Goal: Task Accomplishment & Management: Use online tool/utility

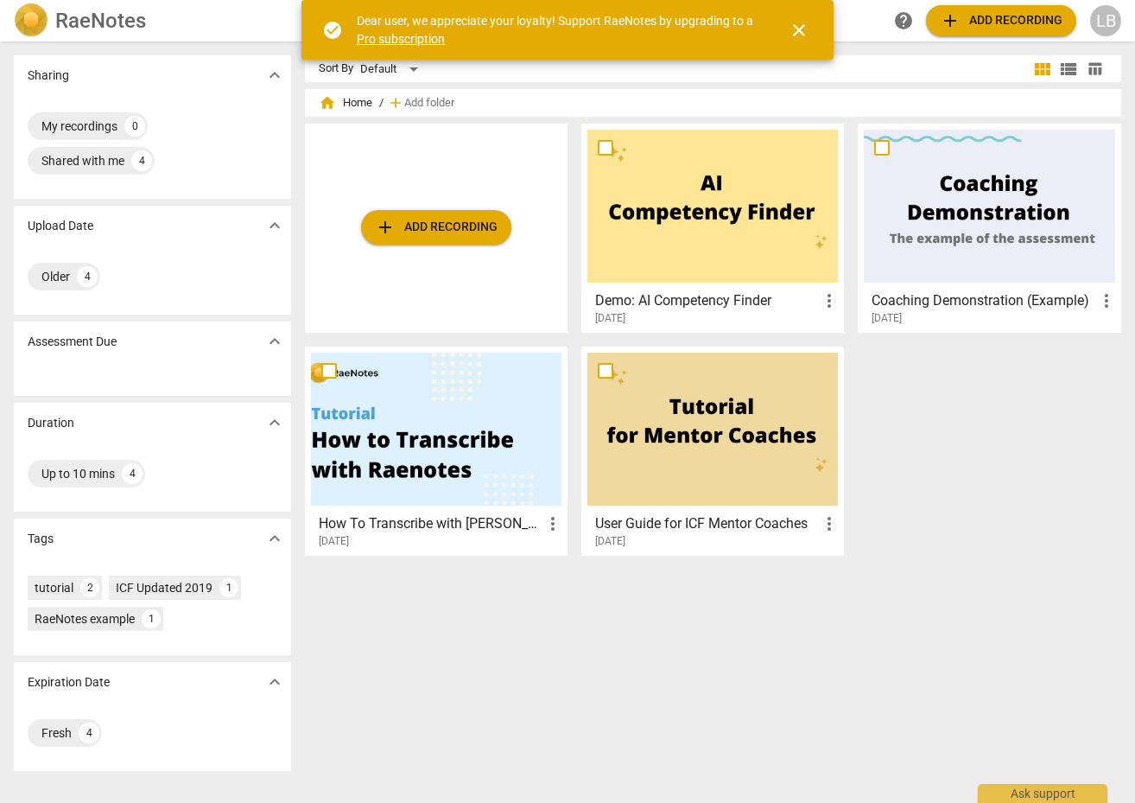
click at [433, 226] on span "add Add recording" at bounding box center [436, 227] width 123 height 21
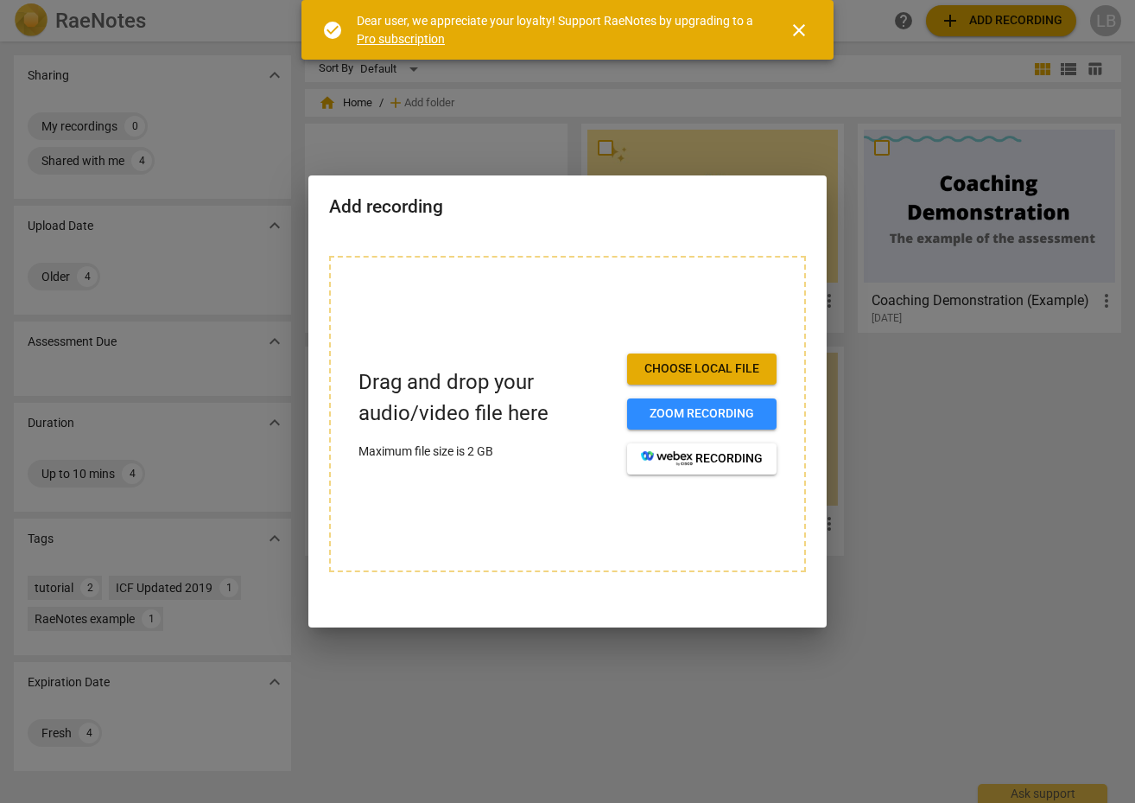
click at [705, 416] on div "Drag and drop your audio/video file here Maximum file size is 2 GB Choose local…" at bounding box center [567, 414] width 477 height 316
click at [679, 425] on button "Zoom recording" at bounding box center [701, 413] width 149 height 31
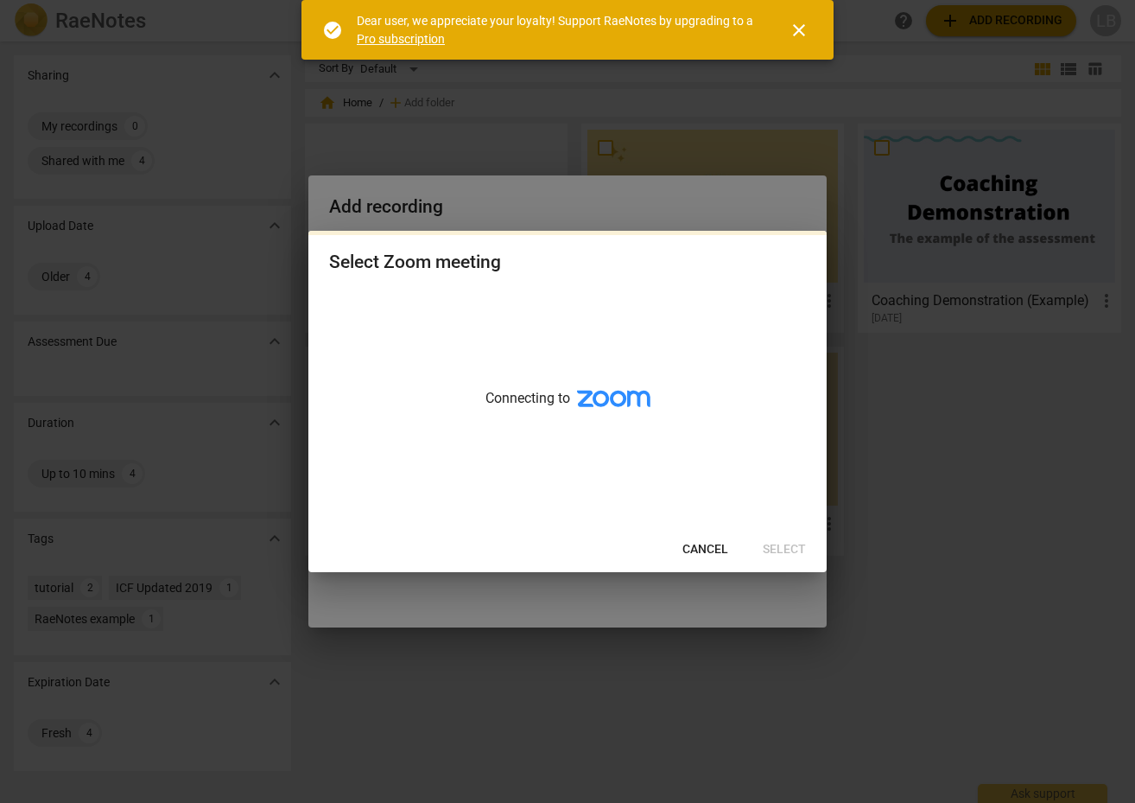
click at [145, 167] on div at bounding box center [567, 401] width 1135 height 803
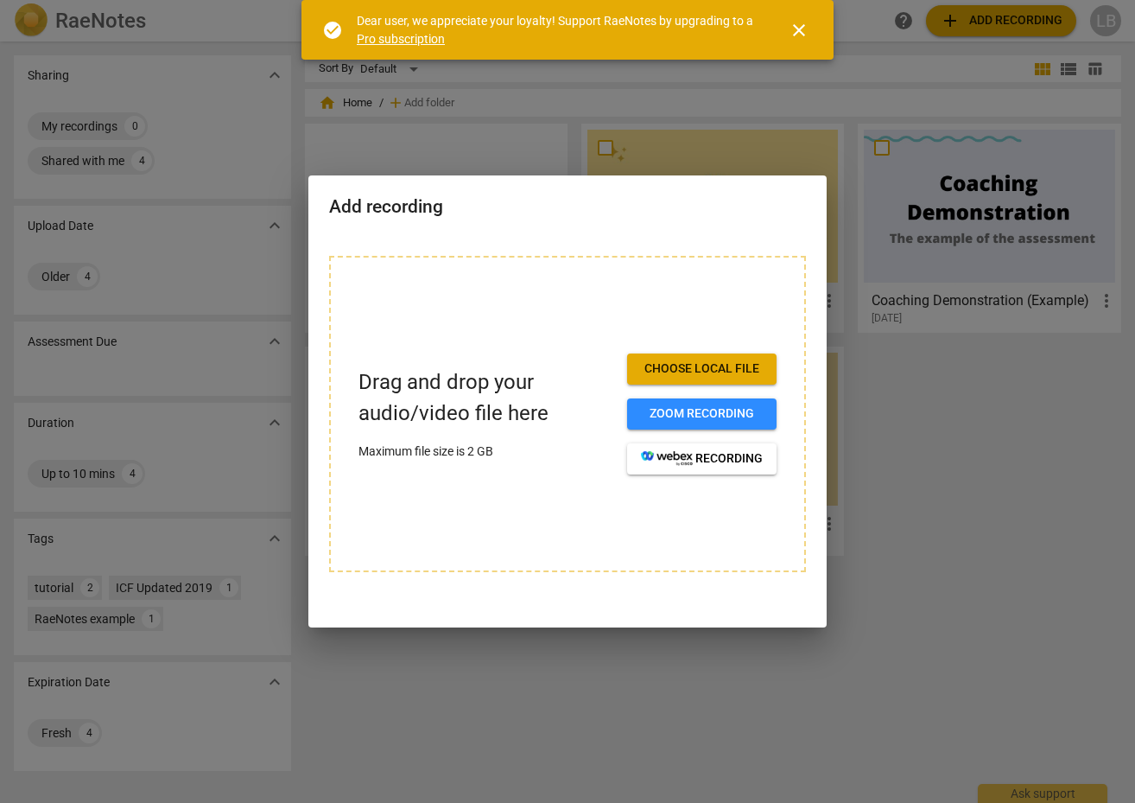
click at [145, 167] on div at bounding box center [567, 401] width 1135 height 803
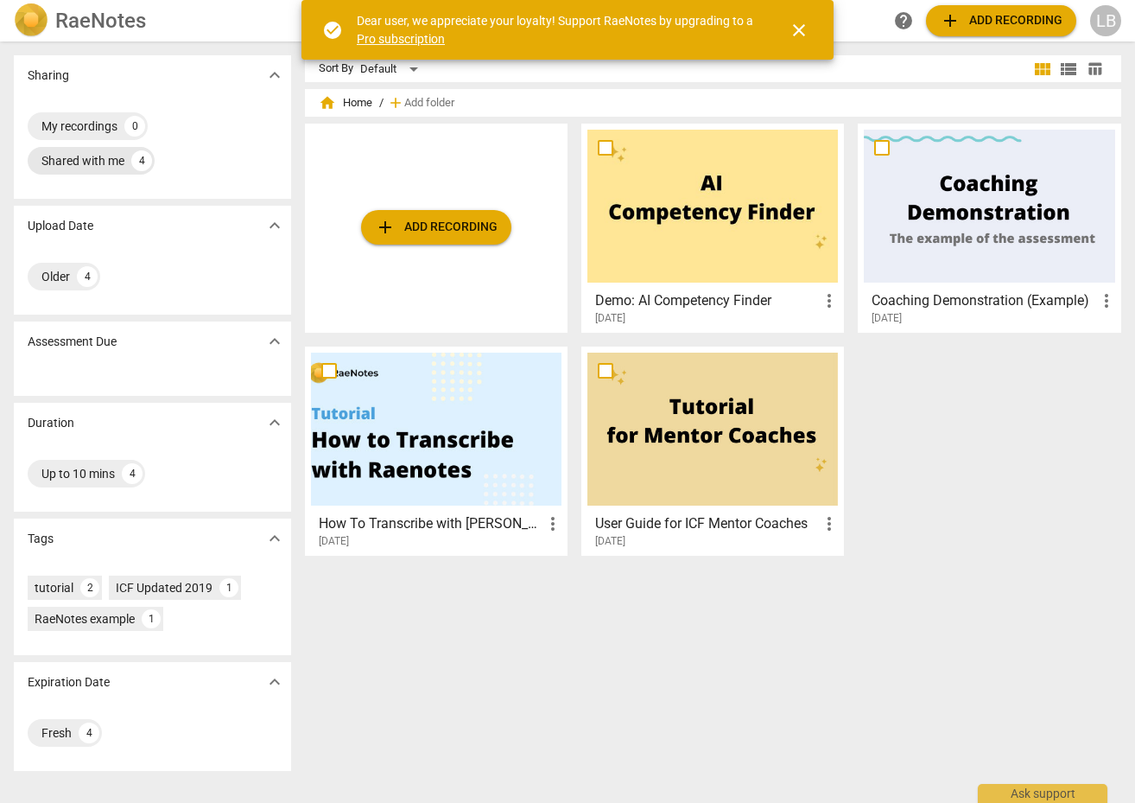
click at [99, 158] on div "Shared with me" at bounding box center [82, 160] width 83 height 17
click at [139, 162] on div "4" at bounding box center [141, 160] width 21 height 21
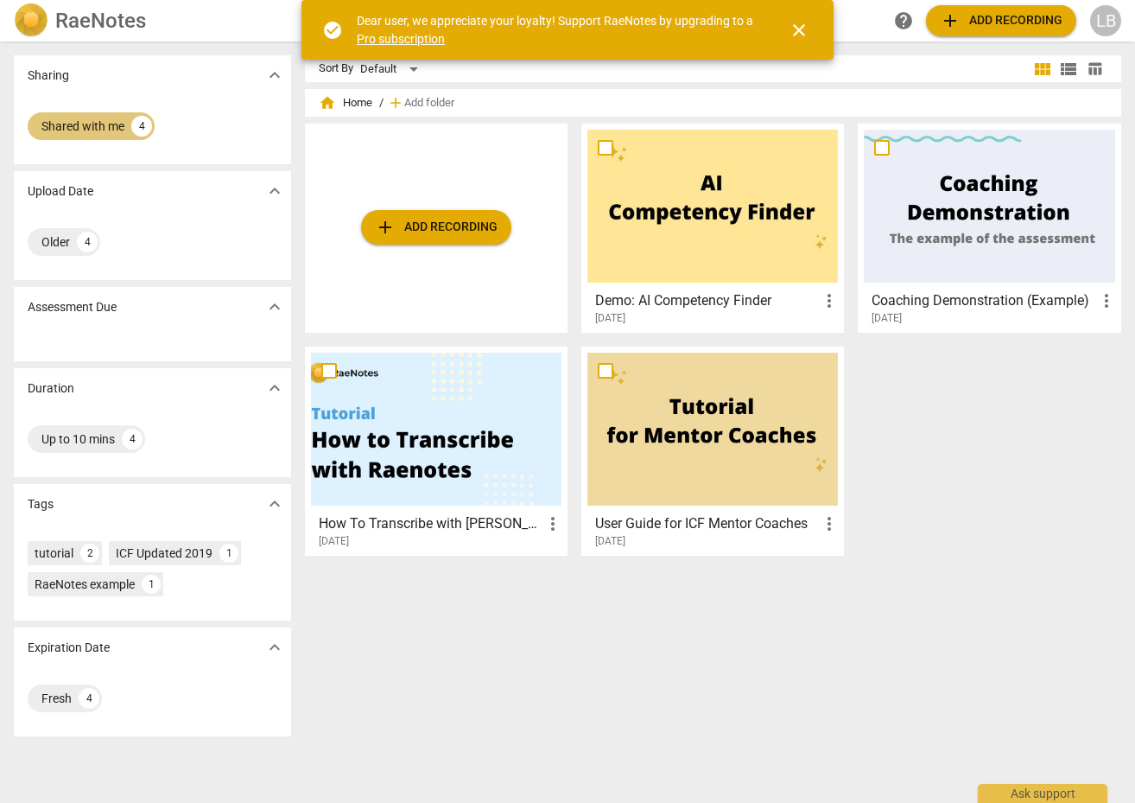
click at [127, 130] on div "Shared with me 4" at bounding box center [91, 126] width 127 height 28
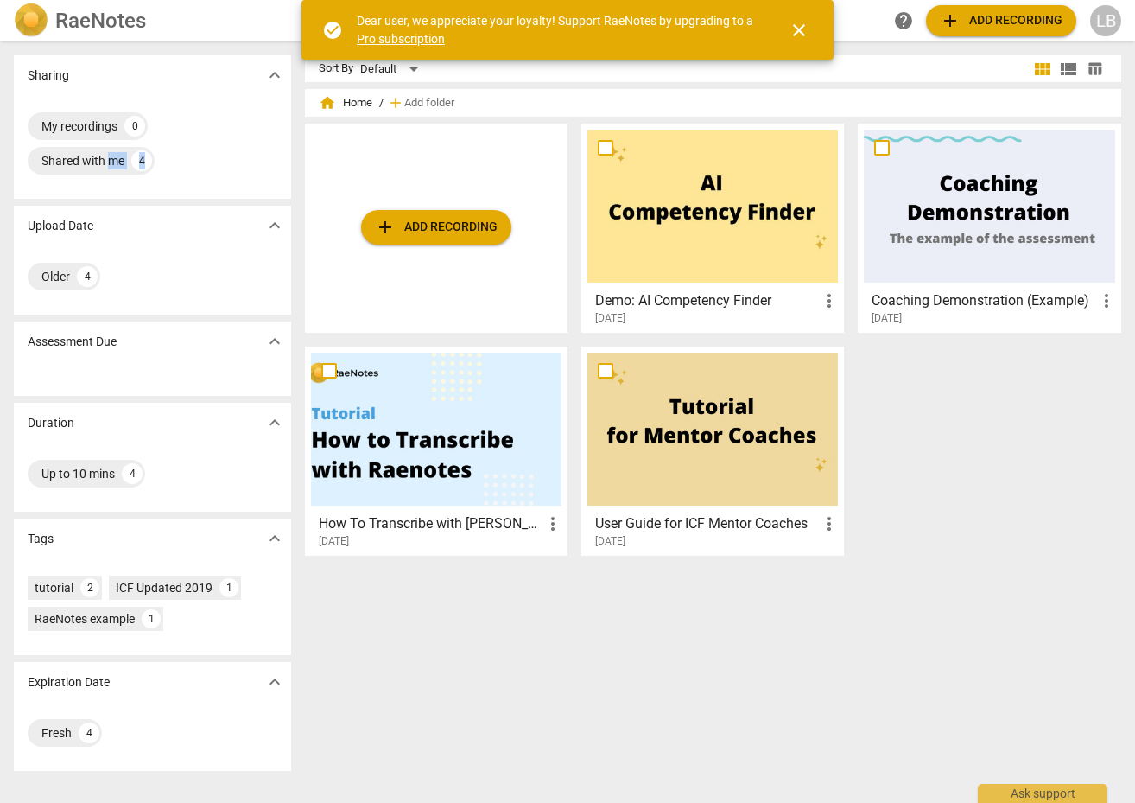
drag, startPoint x: 109, startPoint y: 161, endPoint x: 278, endPoint y: 185, distance: 171.0
click at [278, 185] on div "My recordings 0 Shared with me 4" at bounding box center [152, 147] width 277 height 104
click at [802, 31] on span "close" at bounding box center [799, 30] width 21 height 21
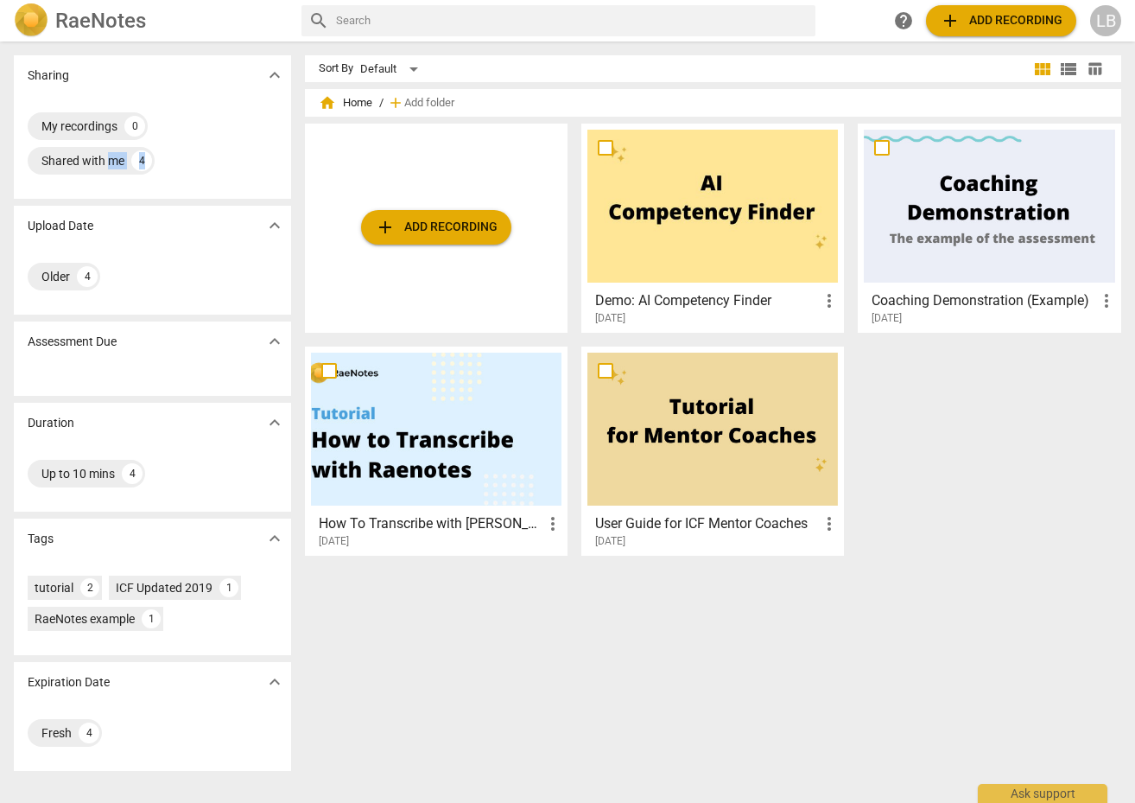
click at [955, 22] on span "add" at bounding box center [950, 20] width 21 height 21
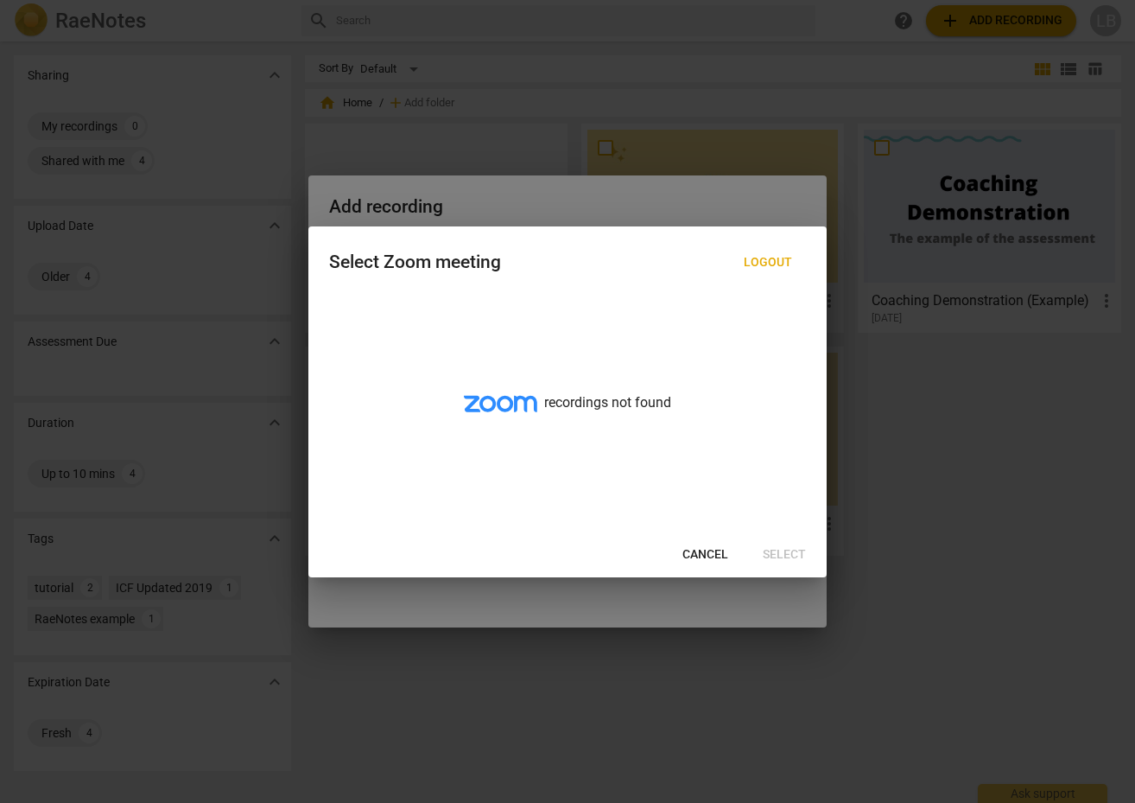
click at [241, 362] on div at bounding box center [567, 401] width 1135 height 803
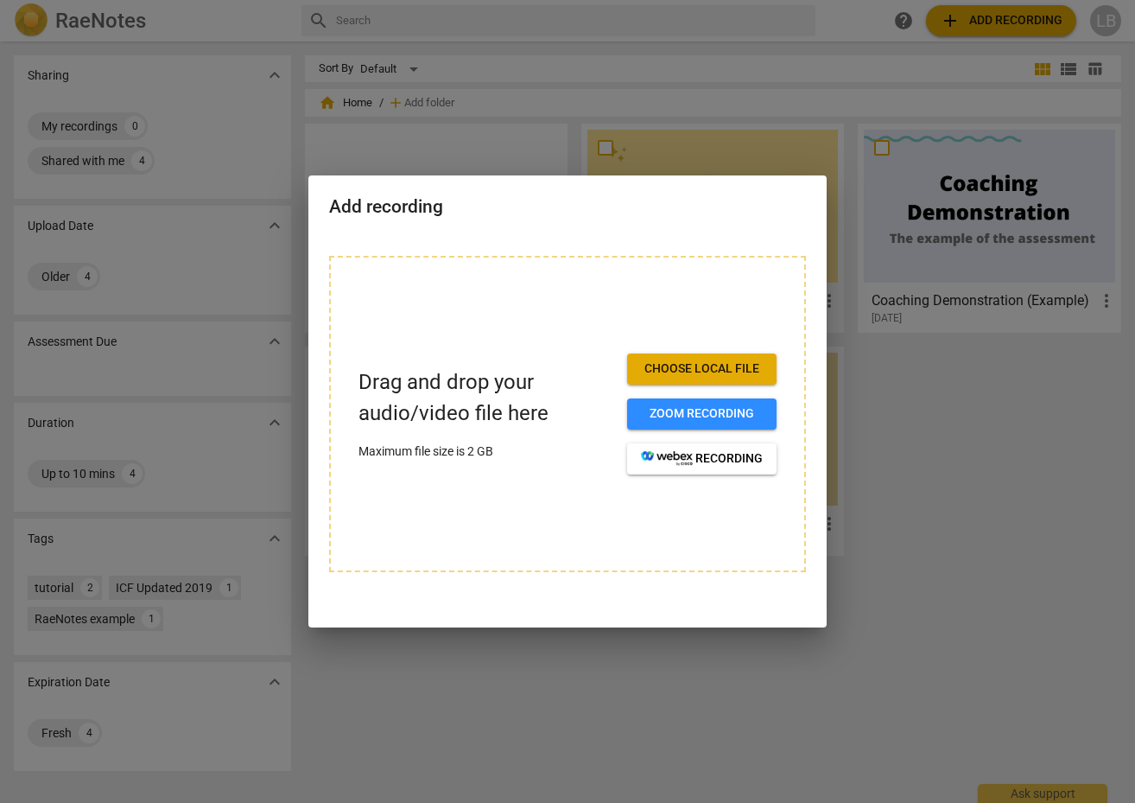
click at [422, 151] on div "Add recording Drag and drop your audio/video file here Maximum file size is 2 G…" at bounding box center [567, 401] width 1135 height 803
click at [689, 67] on div at bounding box center [567, 401] width 1135 height 803
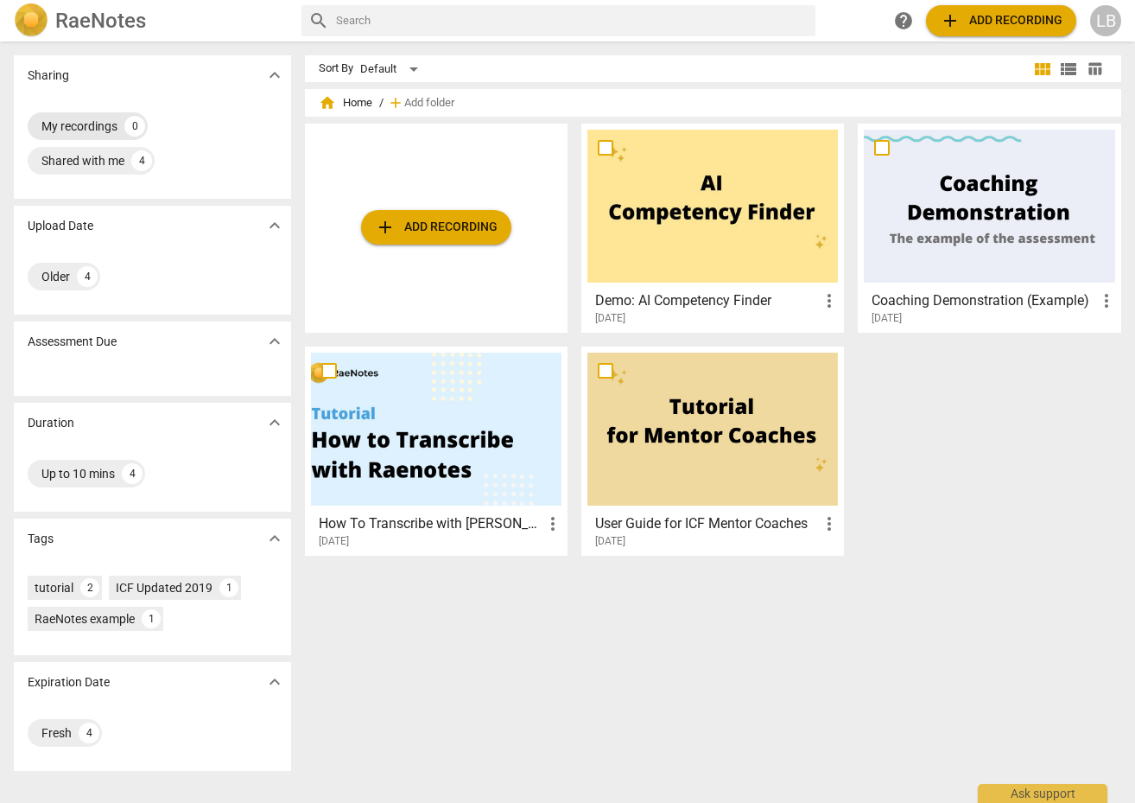
click at [85, 124] on div "My recordings" at bounding box center [79, 125] width 76 height 17
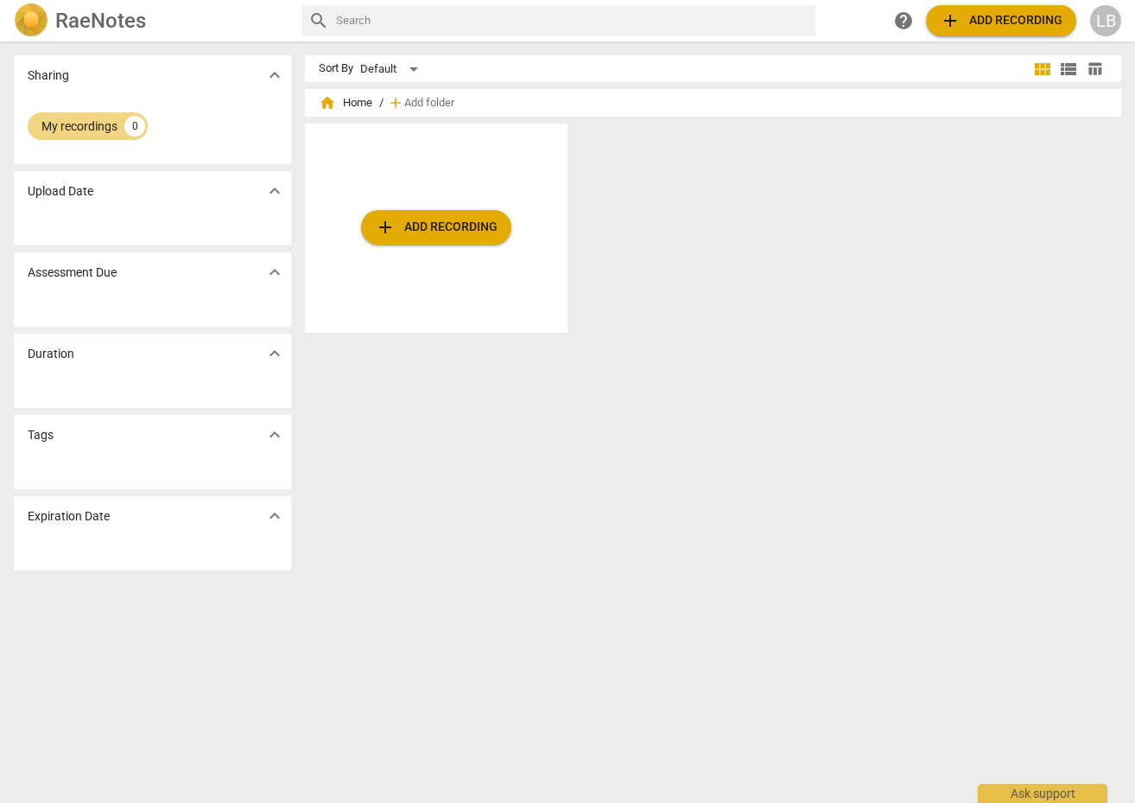
click at [442, 220] on span "add Add recording" at bounding box center [436, 227] width 123 height 21
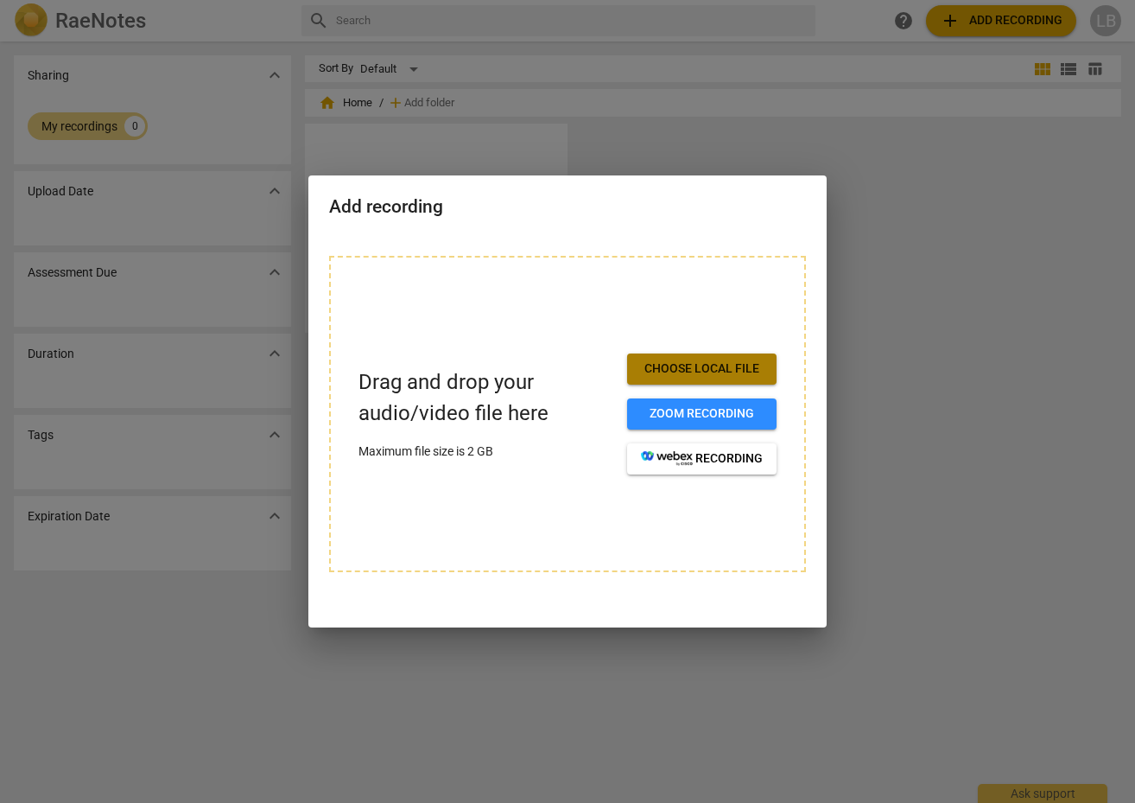
click at [708, 367] on span "Choose local file" at bounding box center [702, 368] width 122 height 17
click at [718, 376] on span "Choose local file" at bounding box center [702, 368] width 122 height 17
click at [701, 378] on button "Choose local file" at bounding box center [701, 368] width 149 height 31
click at [937, 621] on div at bounding box center [567, 401] width 1135 height 803
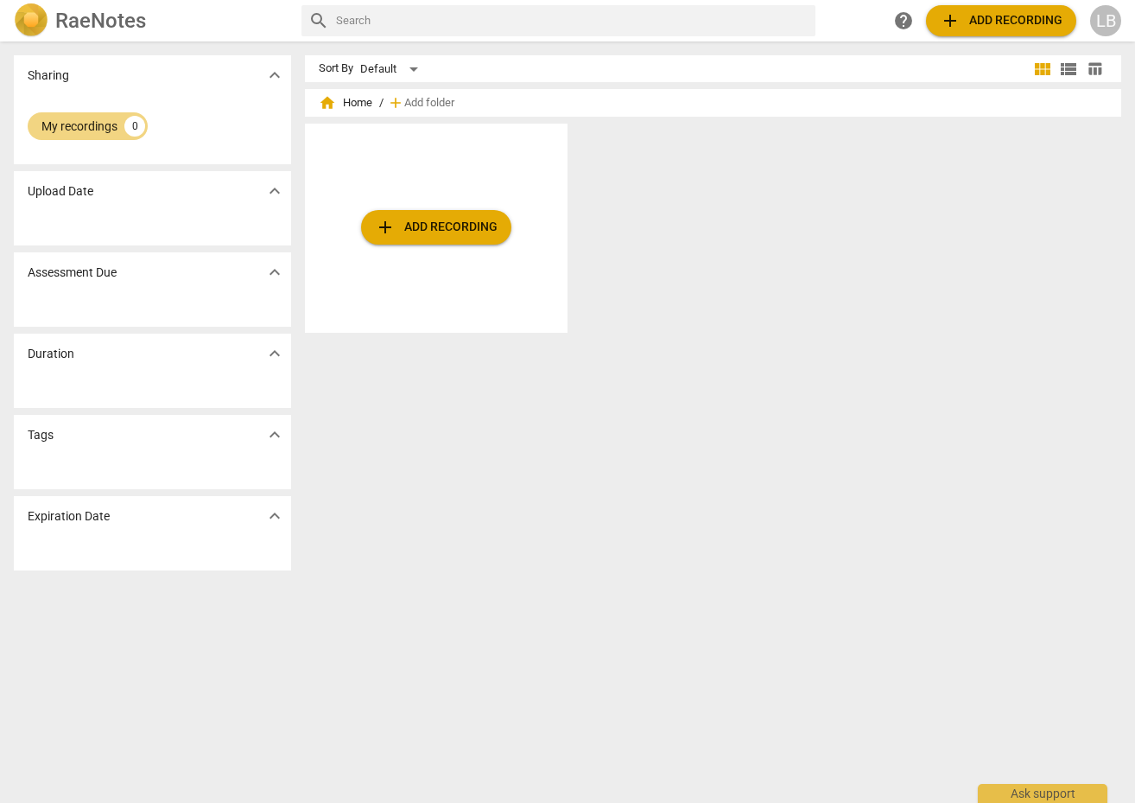
click at [449, 226] on span "add Add recording" at bounding box center [436, 227] width 123 height 21
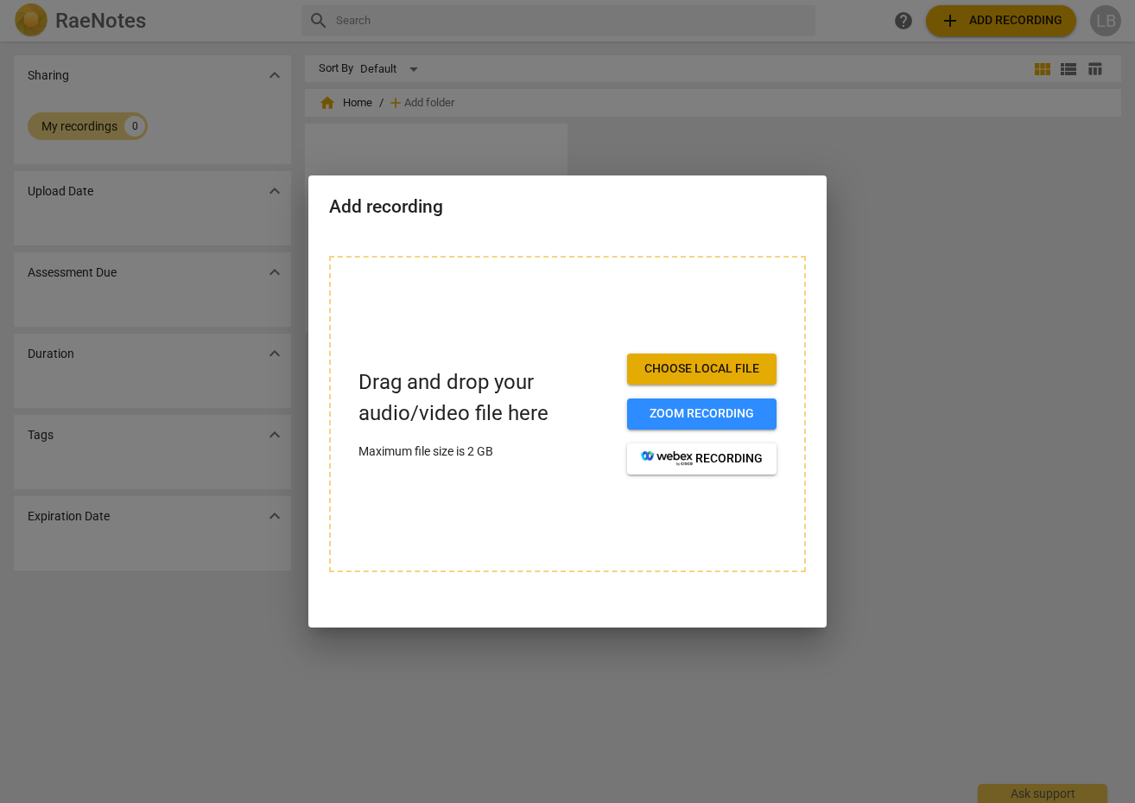
click at [744, 369] on span "Choose local file" at bounding box center [702, 368] width 122 height 17
click at [657, 411] on span "Zoom recording" at bounding box center [702, 413] width 122 height 17
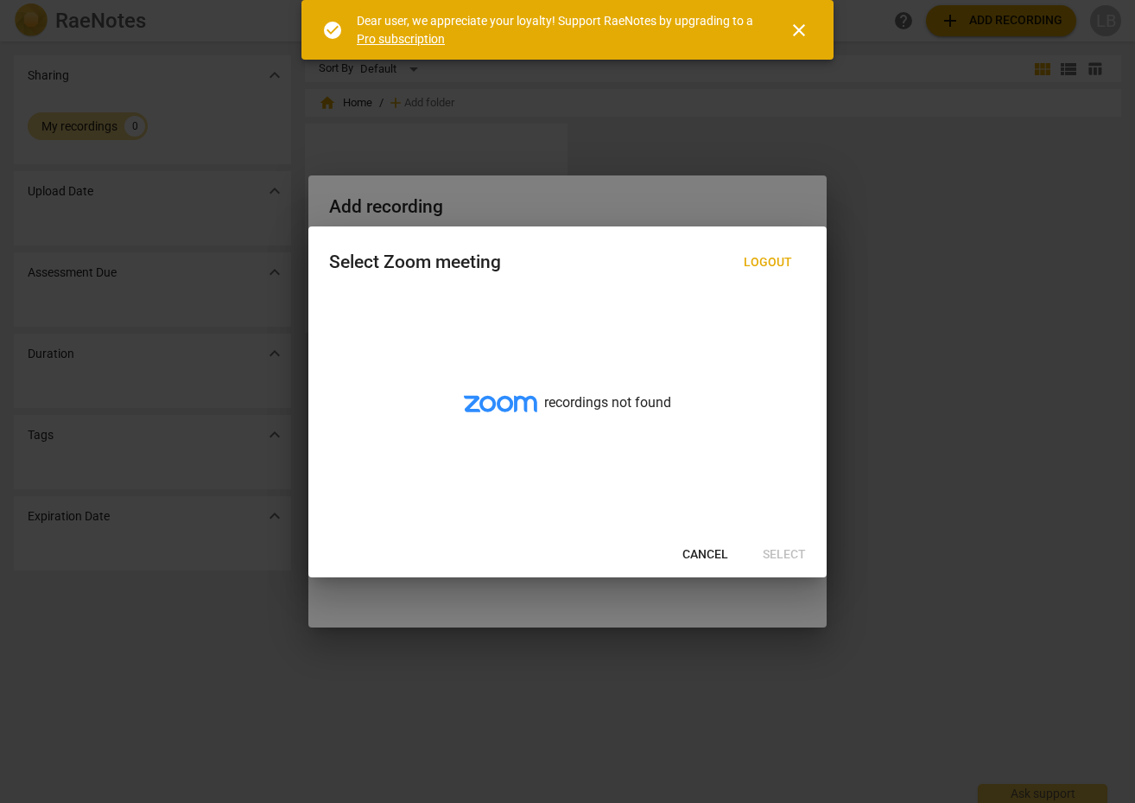
click at [511, 403] on icon at bounding box center [500, 403] width 73 height 16
click at [455, 262] on div "Select Zoom meeting" at bounding box center [415, 262] width 172 height 22
click at [802, 37] on span "close" at bounding box center [799, 30] width 21 height 21
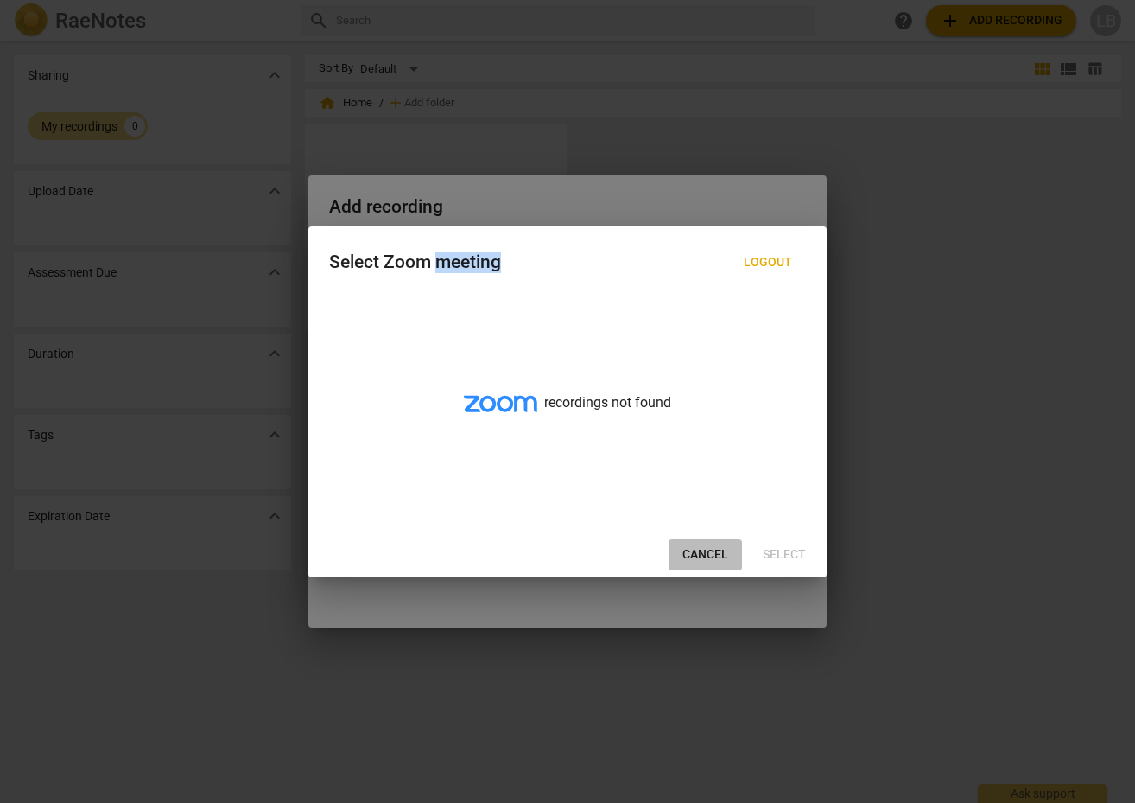
click at [682, 548] on span "Cancel" at bounding box center [705, 554] width 46 height 17
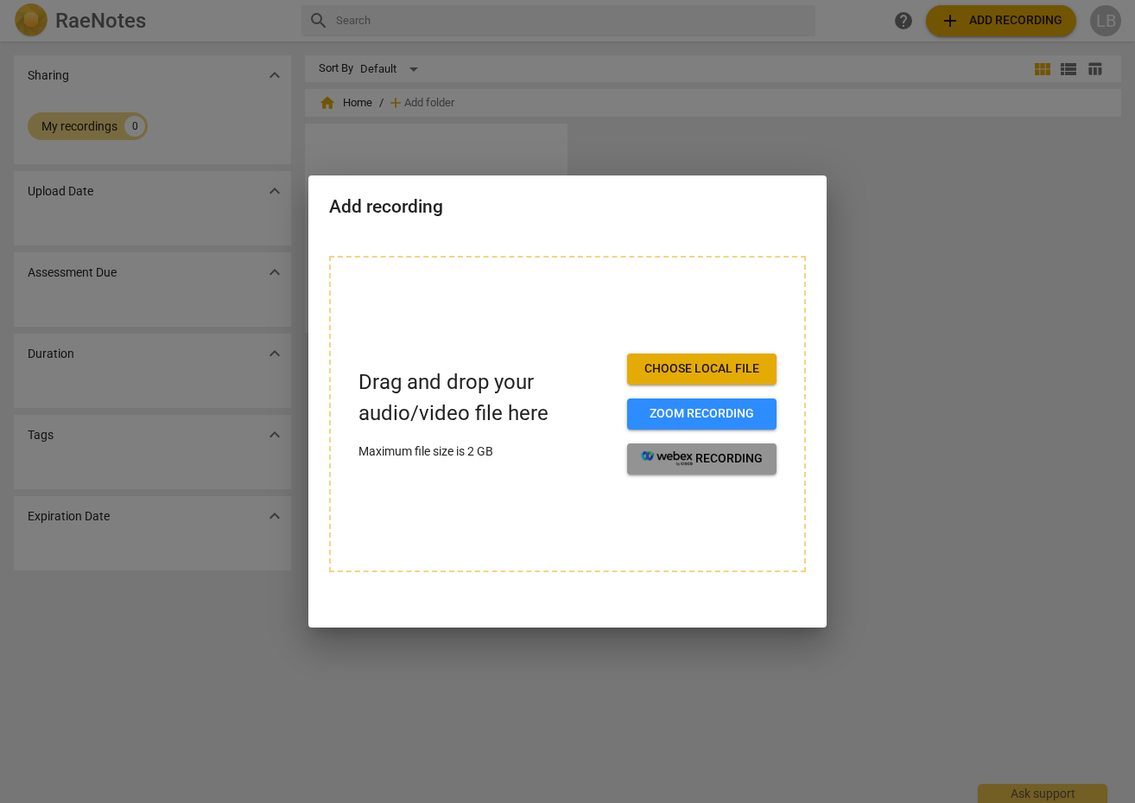
click at [716, 451] on span "recording" at bounding box center [702, 458] width 122 height 17
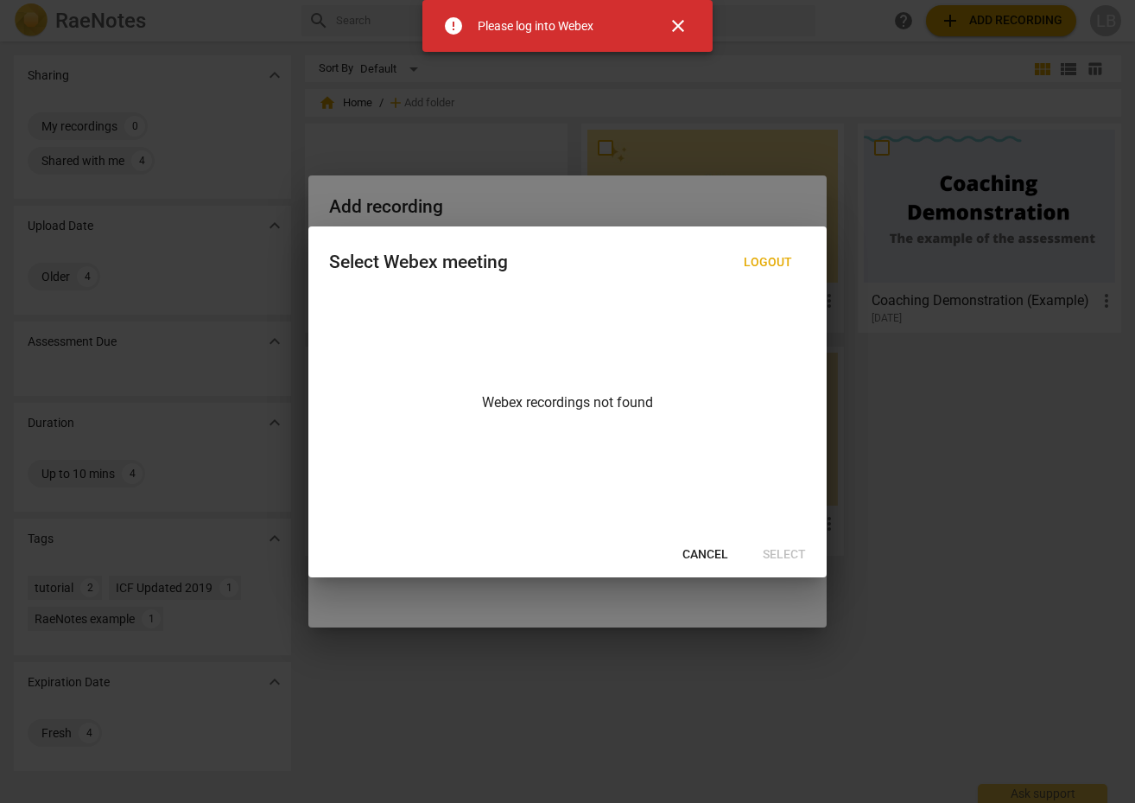
click at [653, 117] on div at bounding box center [567, 401] width 1135 height 803
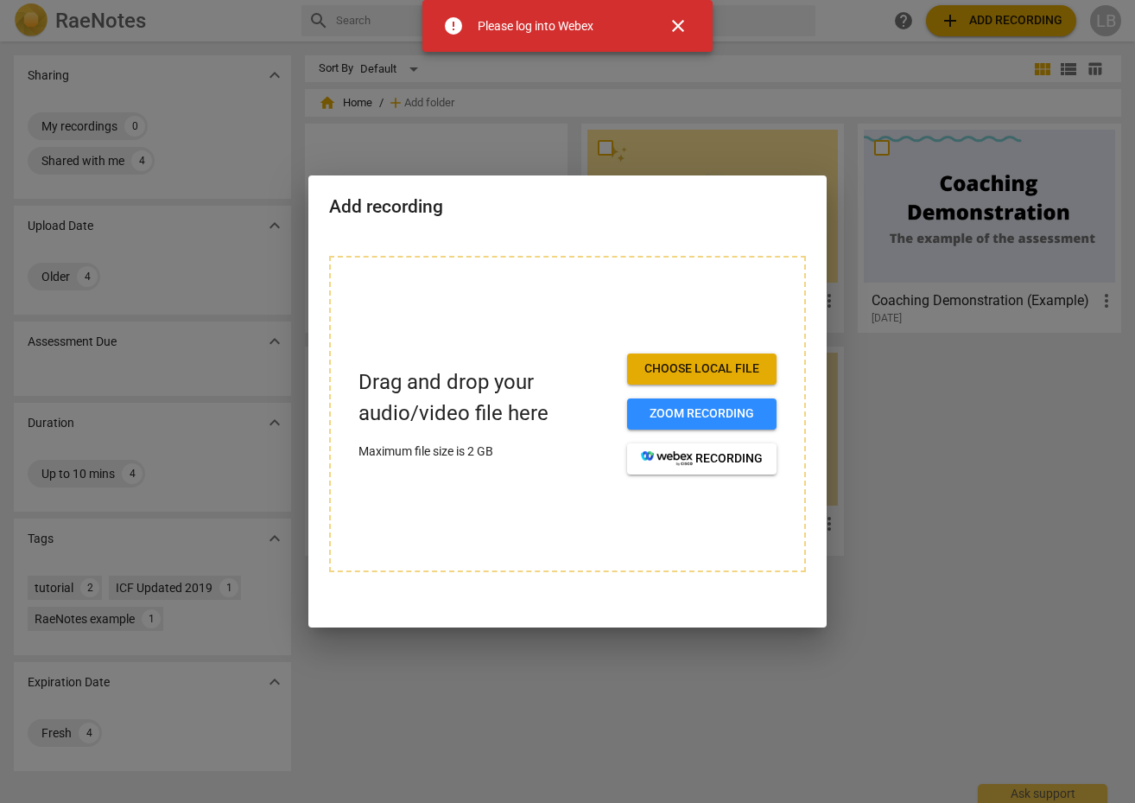
click at [695, 359] on button "Choose local file" at bounding box center [701, 368] width 149 height 31
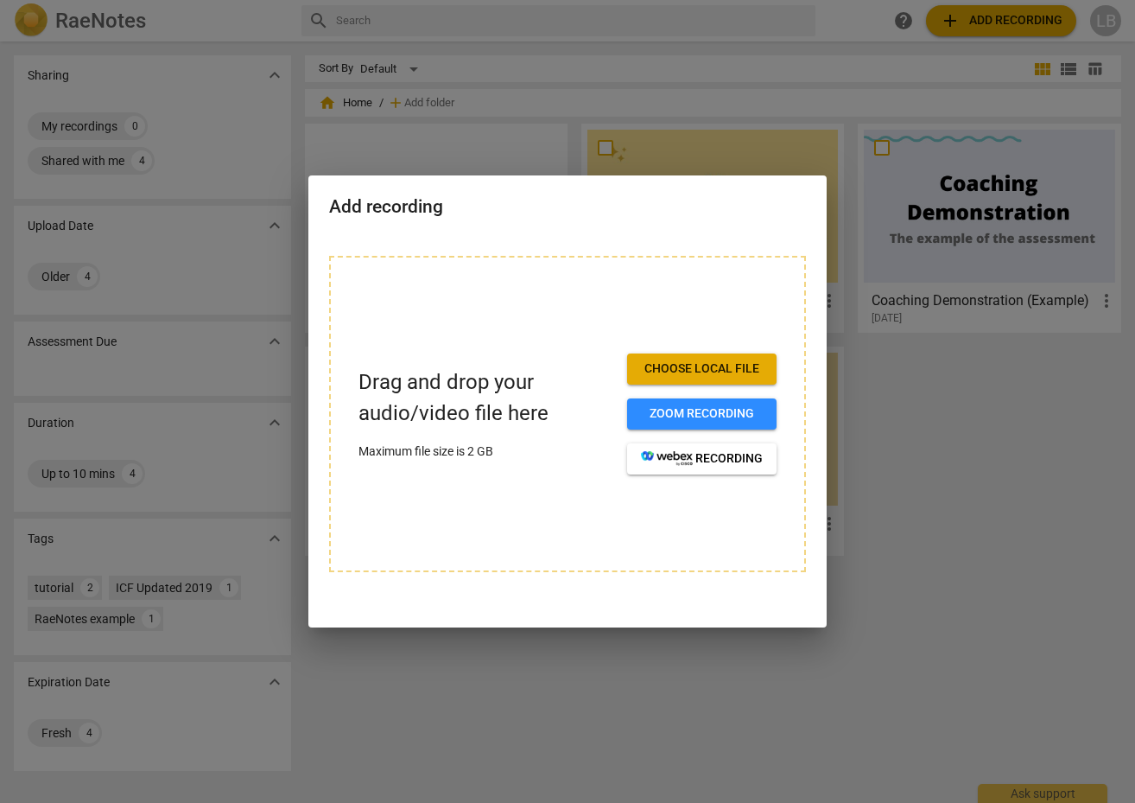
click at [94, 162] on div at bounding box center [567, 401] width 1135 height 803
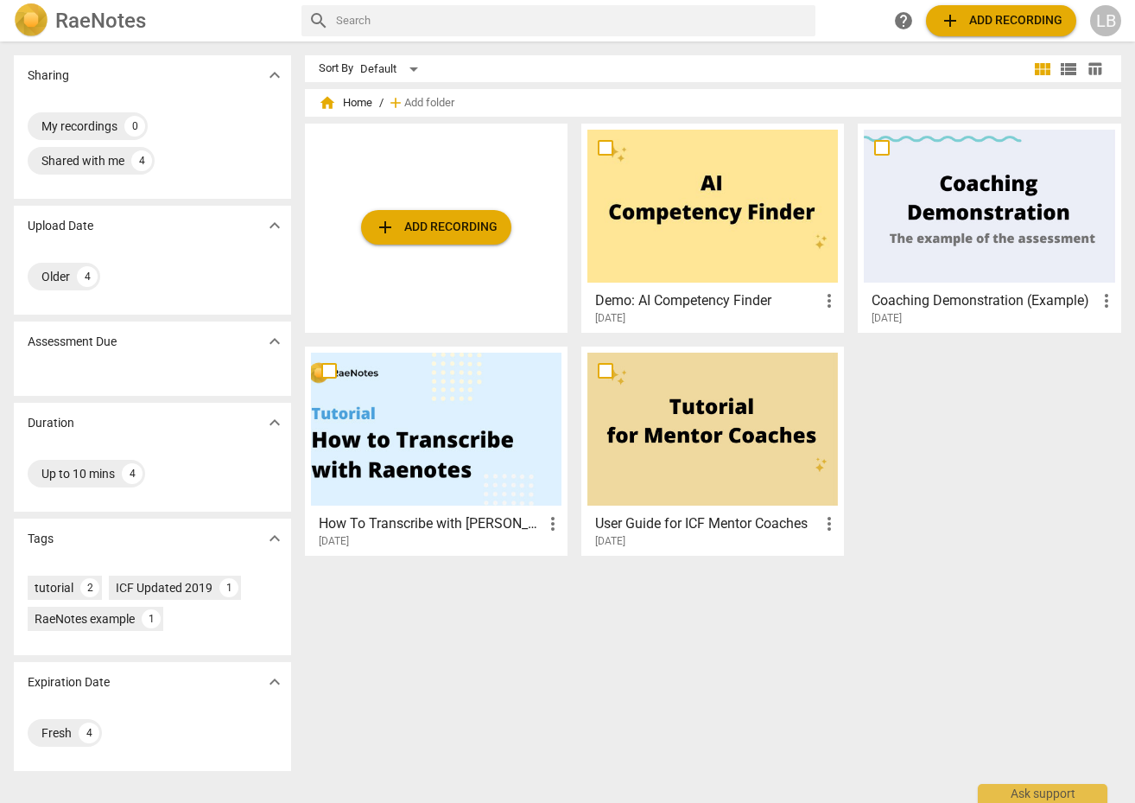
click at [94, 162] on div at bounding box center [567, 401] width 1135 height 803
click at [139, 156] on div "4" at bounding box center [141, 160] width 21 height 21
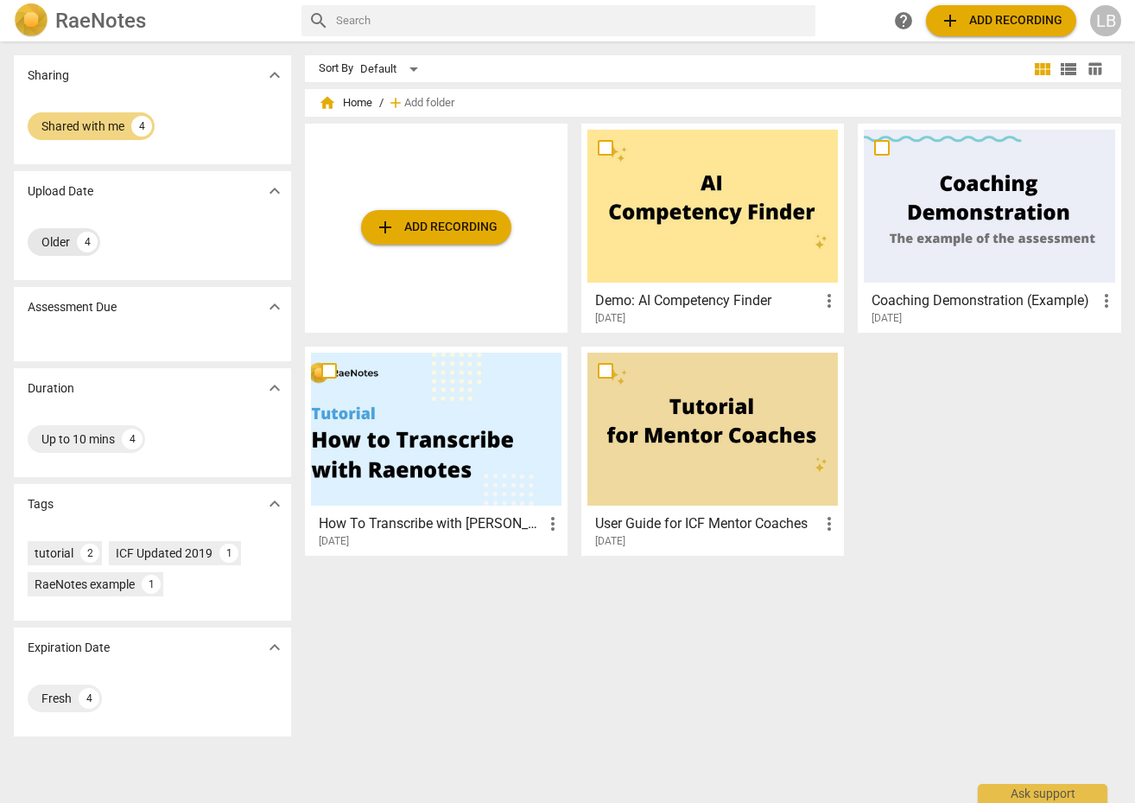
click at [85, 241] on div "4" at bounding box center [87, 242] width 21 height 21
click at [401, 214] on button "add Add recording" at bounding box center [436, 227] width 150 height 35
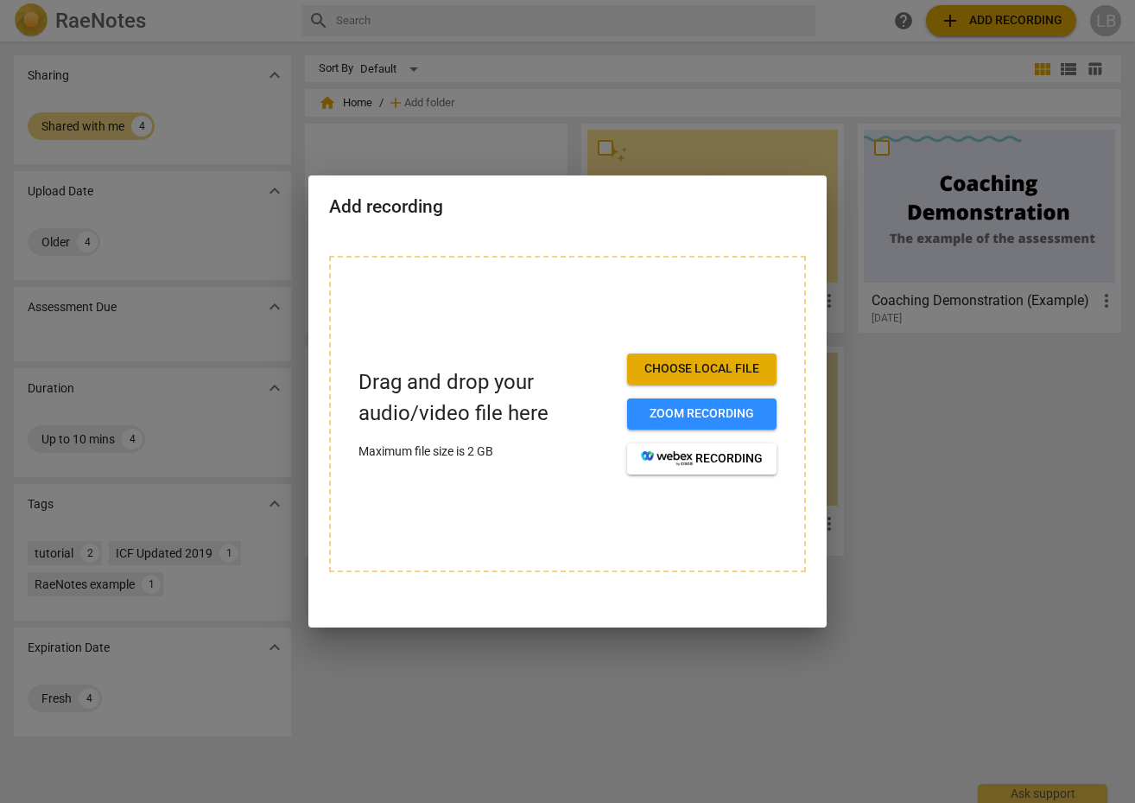
click at [727, 527] on div "Drag and drop your audio/video file here Maximum file size is 2 GB Choose local…" at bounding box center [567, 414] width 477 height 316
click at [689, 416] on span "Zoom recording" at bounding box center [702, 413] width 122 height 17
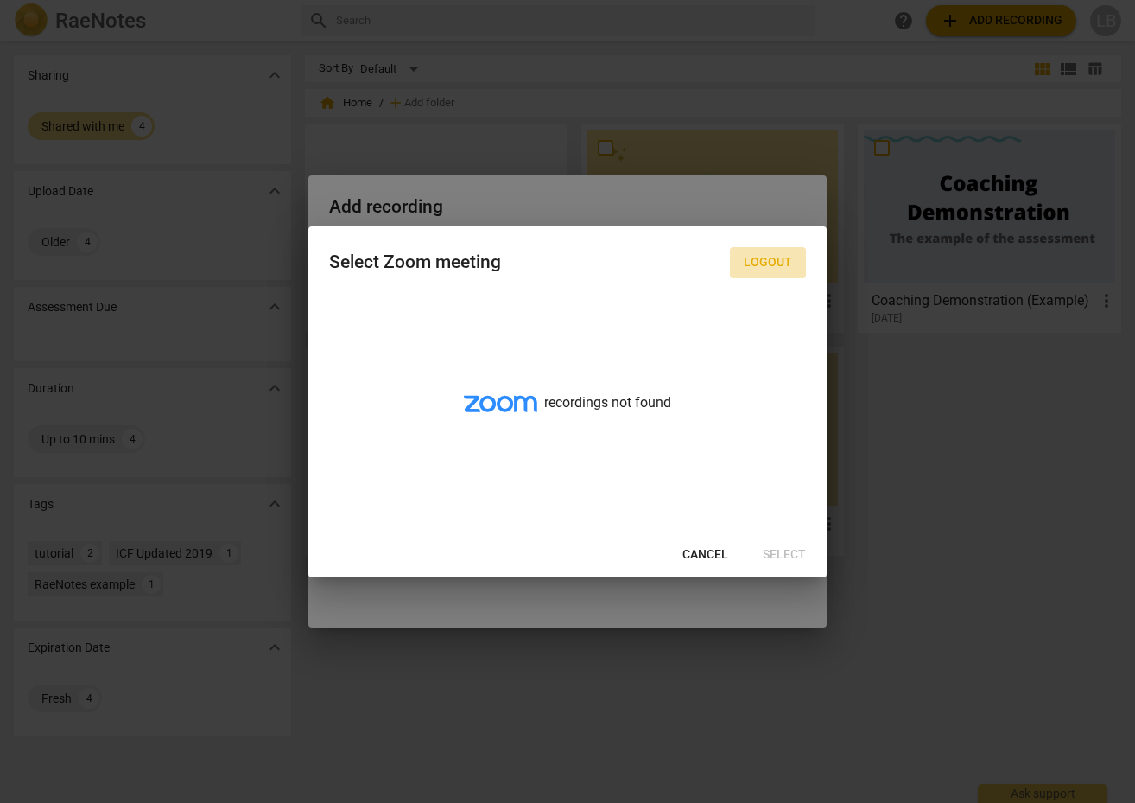
click at [780, 264] on span "Logout" at bounding box center [768, 262] width 48 height 17
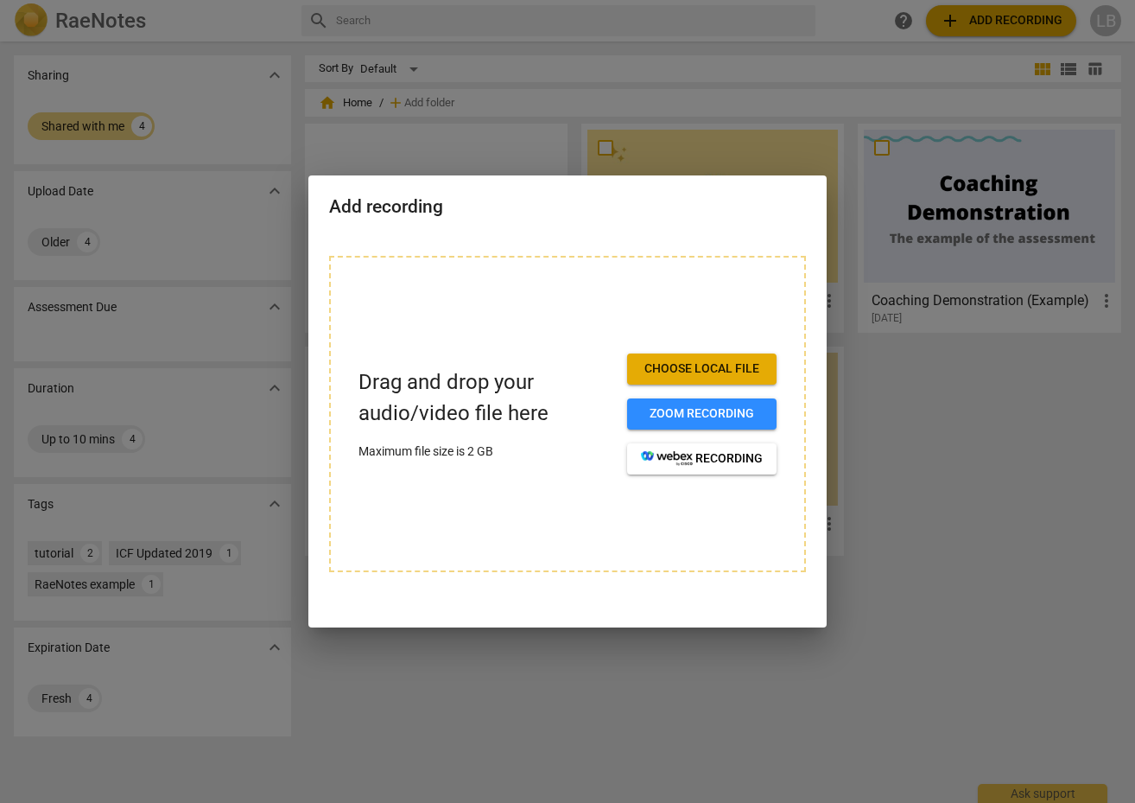
click at [409, 160] on div at bounding box center [567, 401] width 1135 height 803
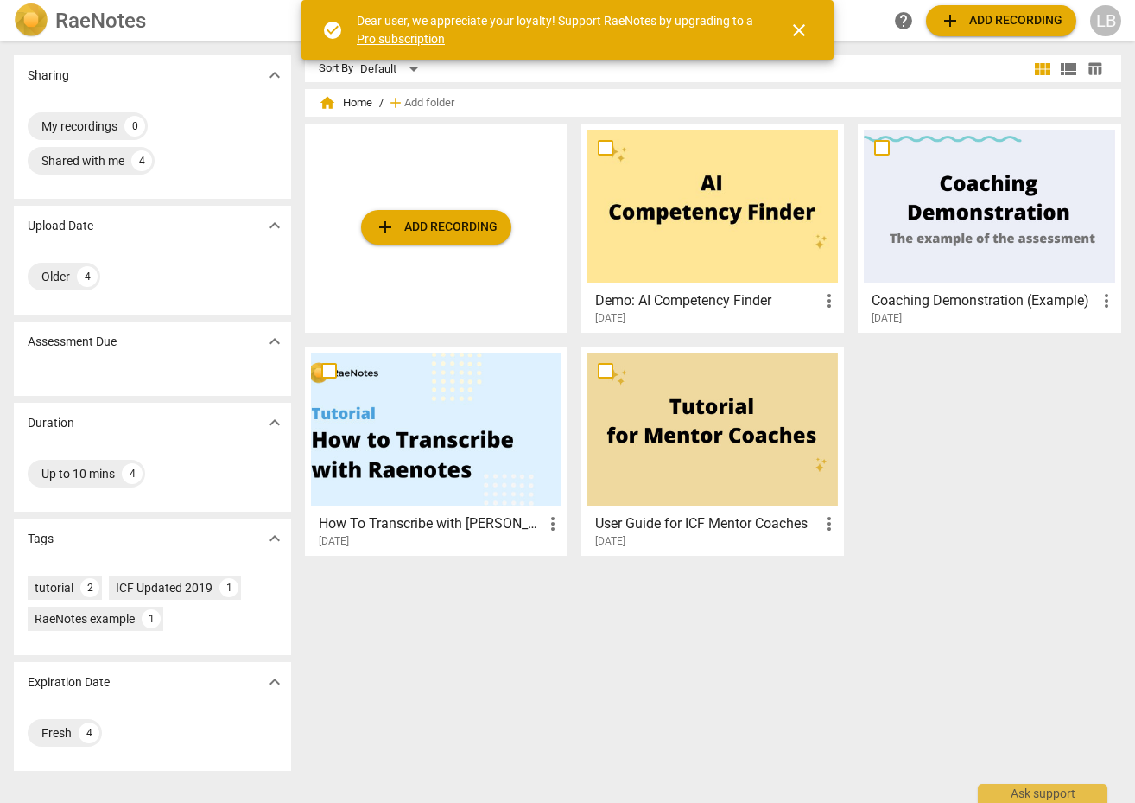
click at [447, 224] on span "add Add recording" at bounding box center [436, 227] width 123 height 21
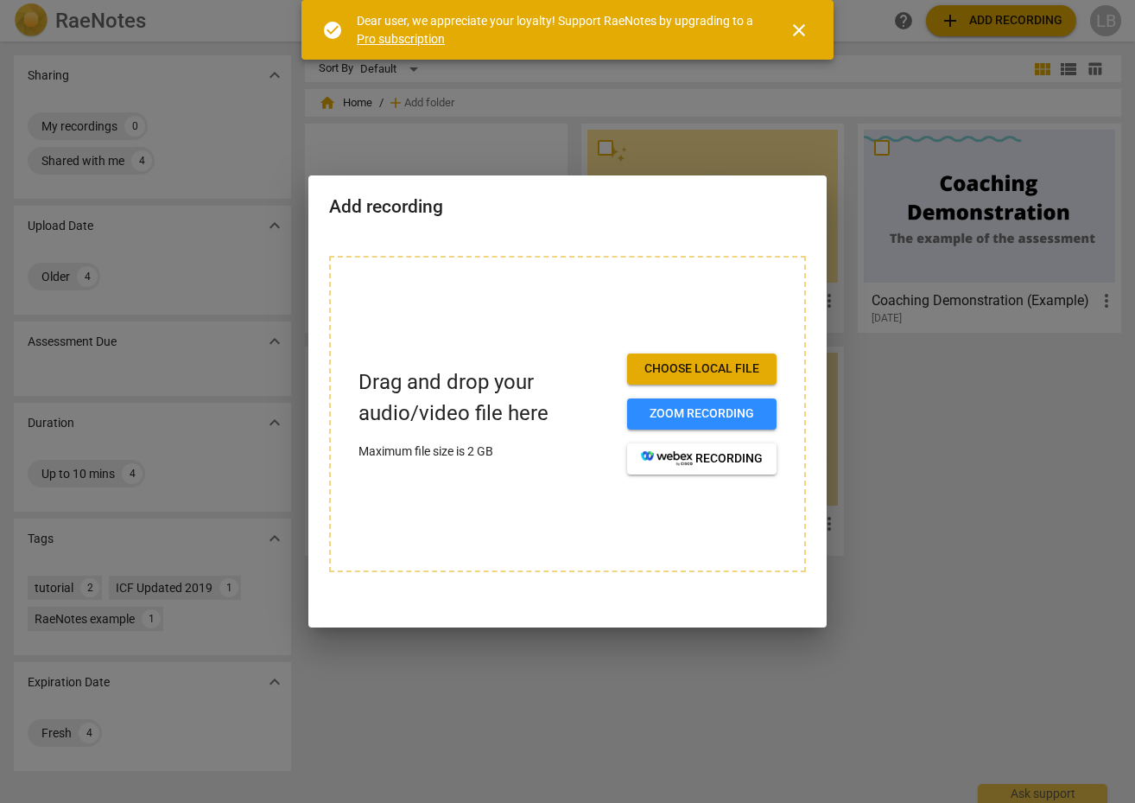
click at [681, 373] on span "Choose local file" at bounding box center [702, 368] width 122 height 17
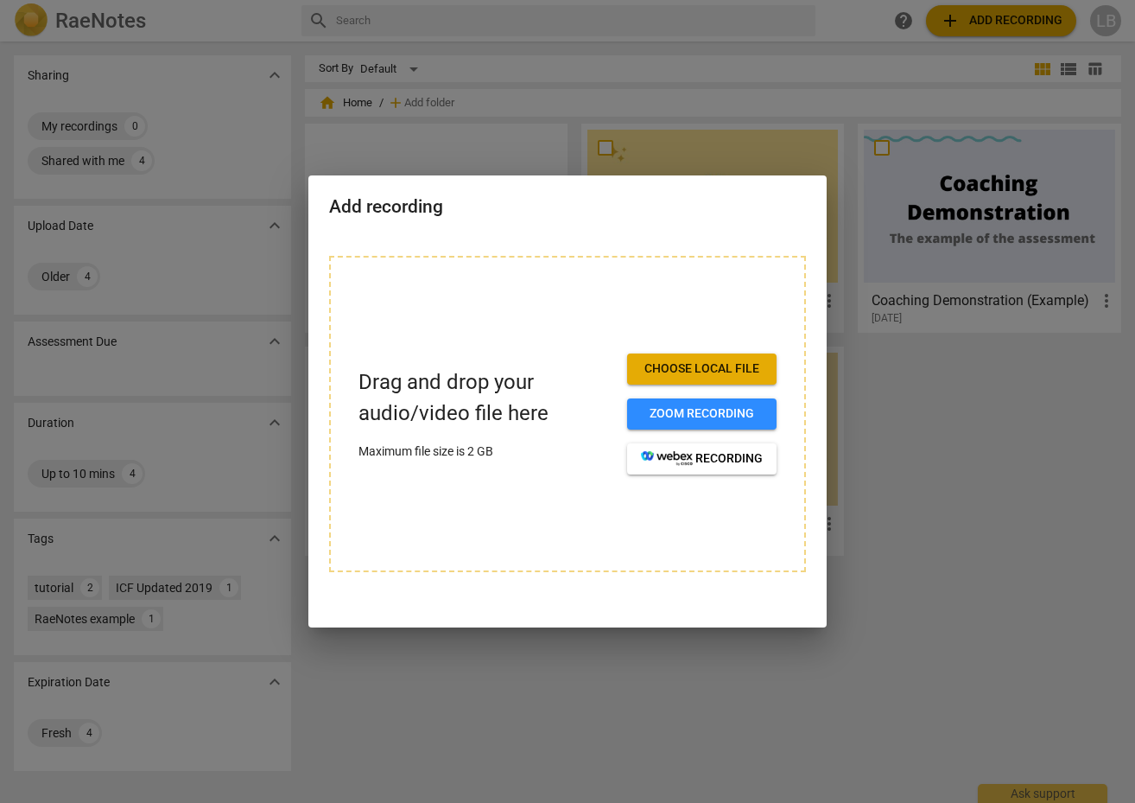
click at [484, 161] on div at bounding box center [567, 401] width 1135 height 803
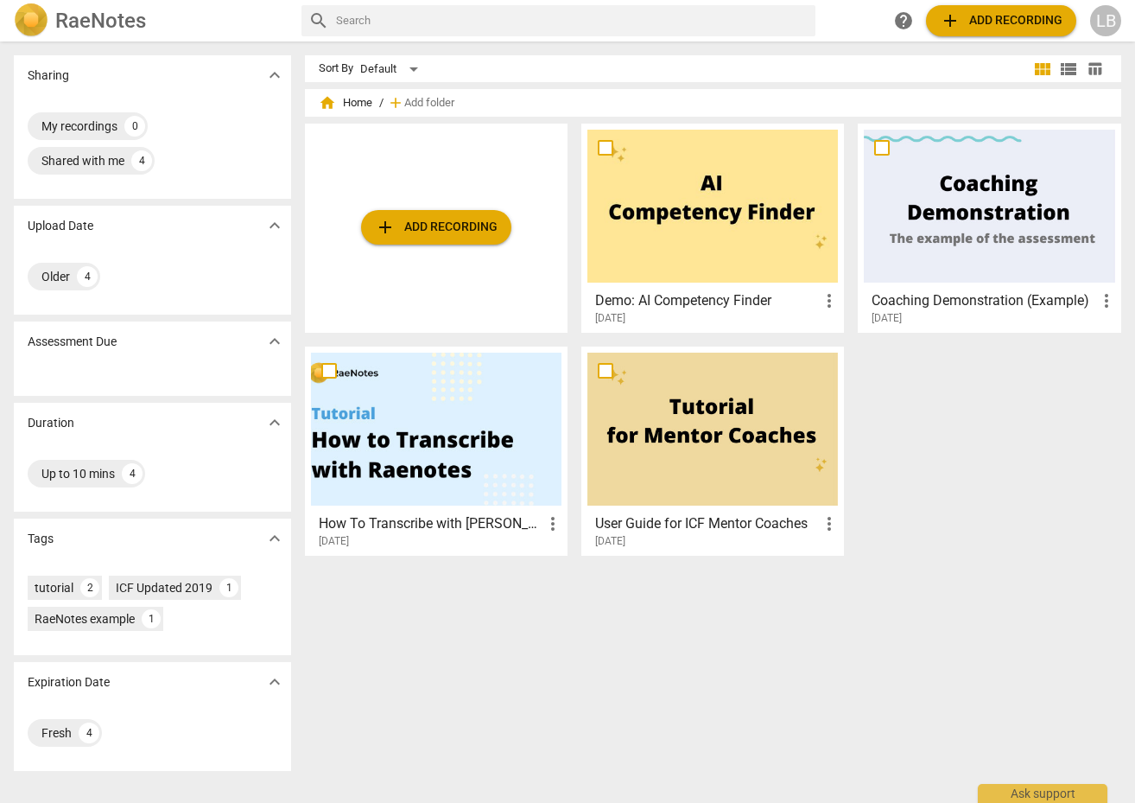
click at [440, 228] on span "add Add recording" at bounding box center [436, 227] width 123 height 21
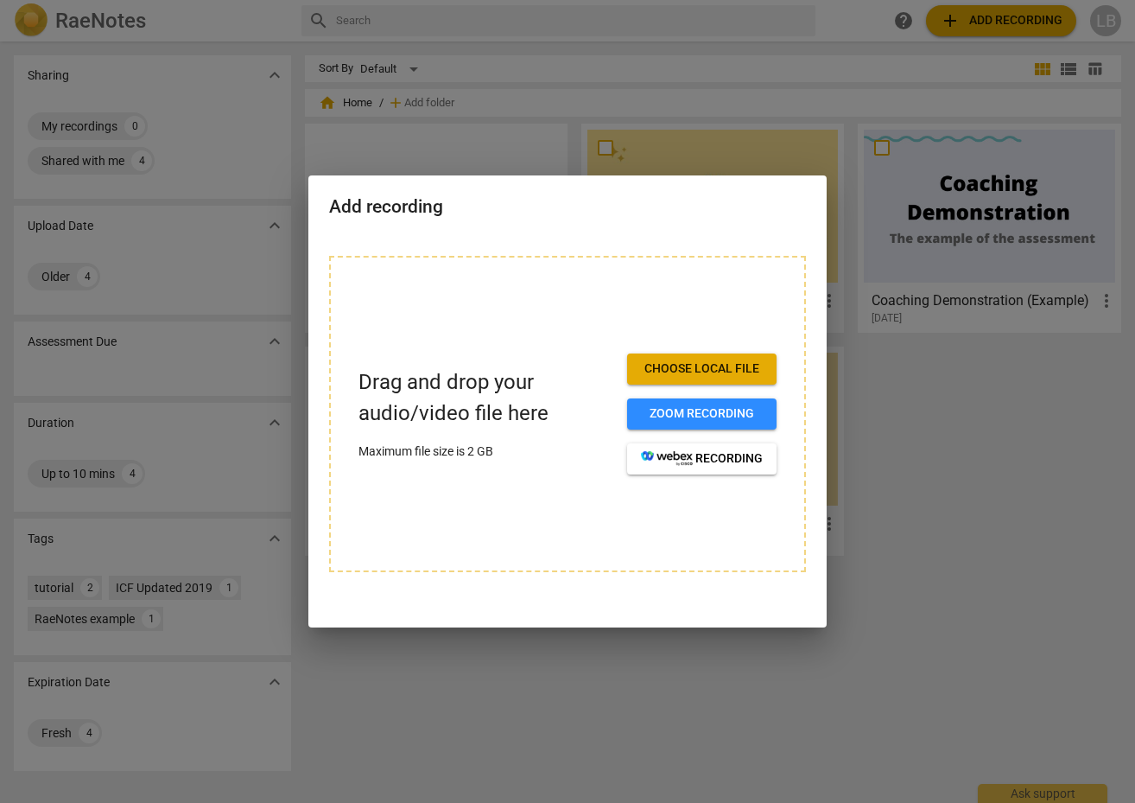
click at [693, 359] on button "Choose local file" at bounding box center [701, 368] width 149 height 31
click at [498, 158] on div at bounding box center [567, 401] width 1135 height 803
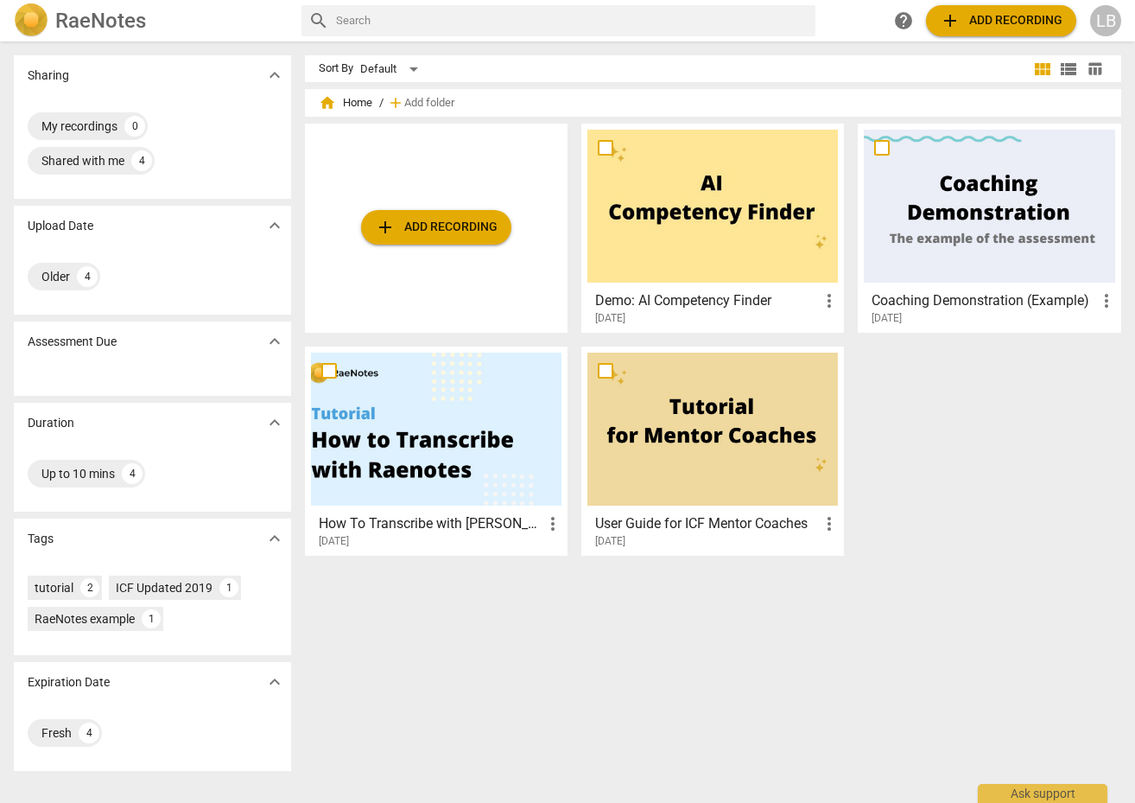
click at [428, 225] on span "add Add recording" at bounding box center [436, 227] width 123 height 21
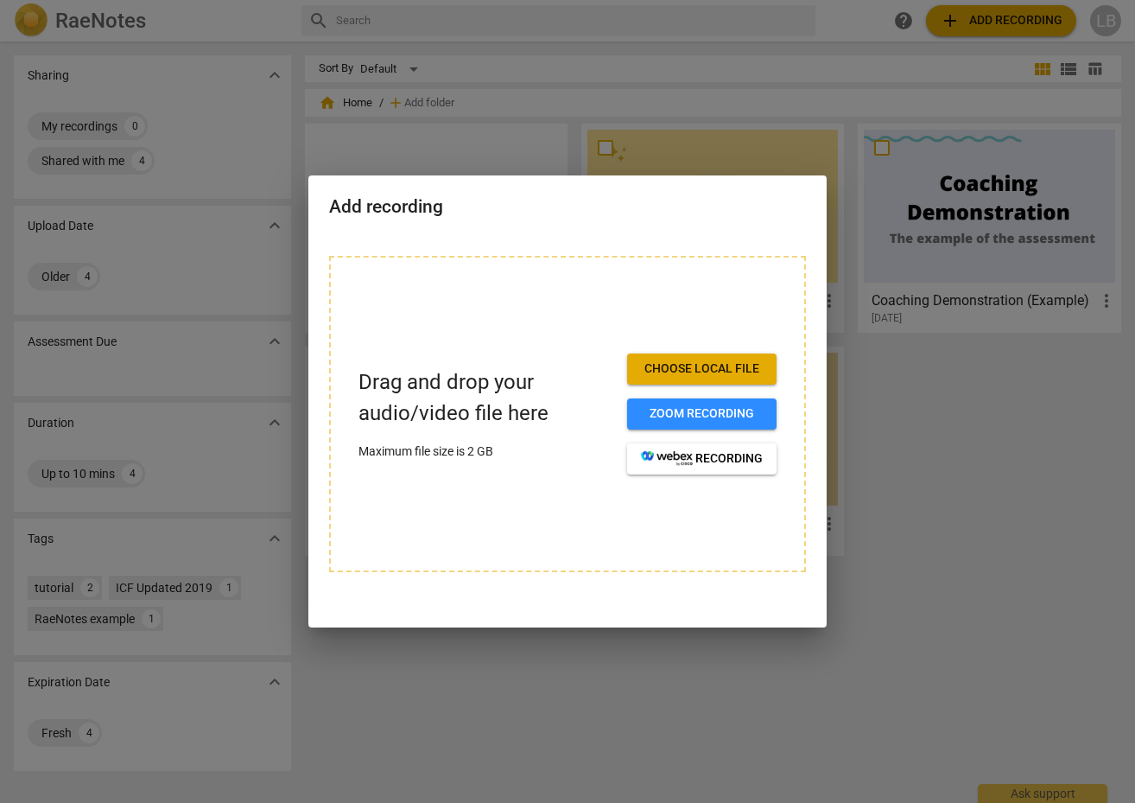
click at [715, 368] on span "Choose local file" at bounding box center [702, 368] width 122 height 17
click at [397, 317] on div "Drag and drop your audio/video file here Maximum file size is 2 GB Choose local…" at bounding box center [567, 414] width 477 height 316
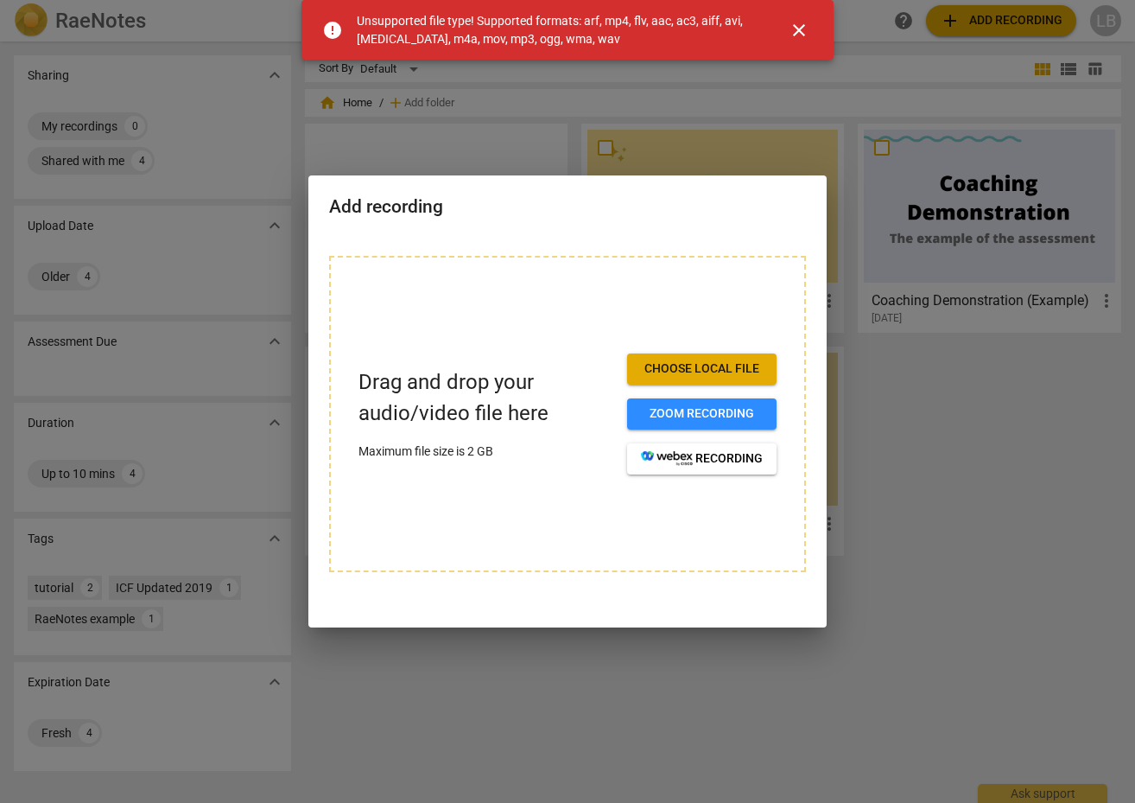
click at [798, 35] on span "close" at bounding box center [799, 30] width 21 height 21
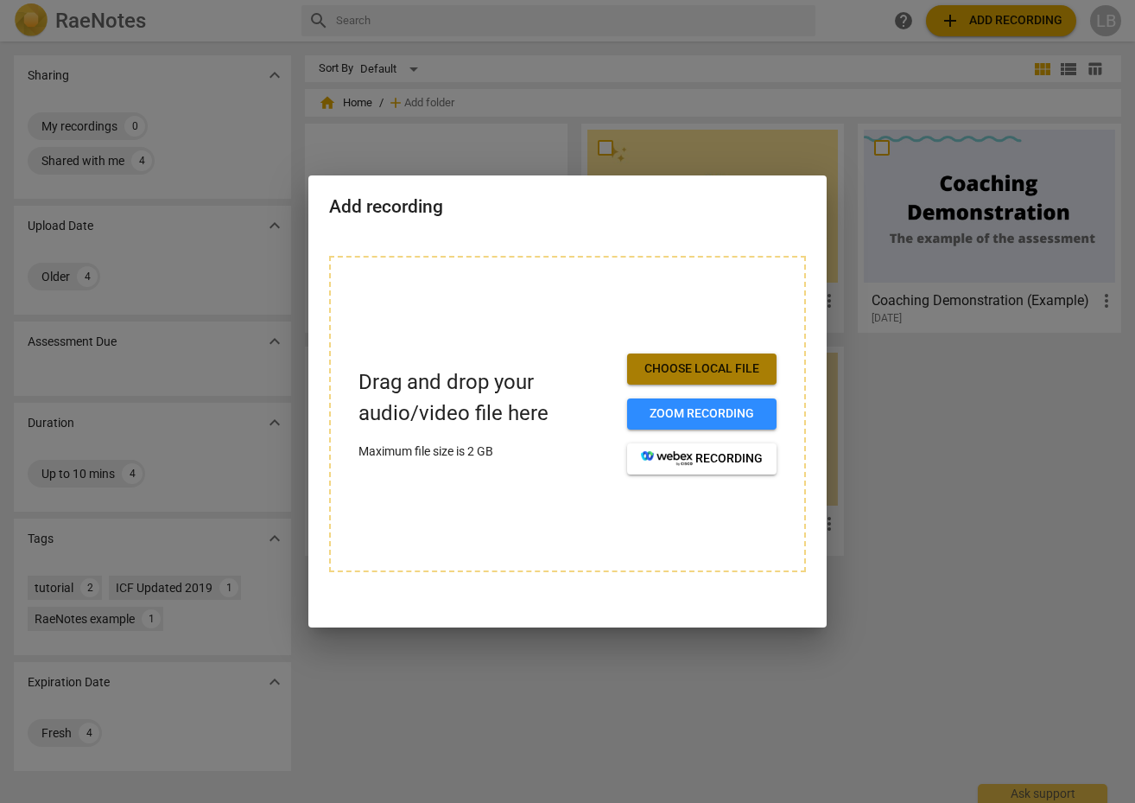
click at [685, 376] on span "Choose local file" at bounding box center [702, 368] width 122 height 17
click at [682, 360] on span "Choose local file" at bounding box center [702, 368] width 122 height 17
click at [685, 374] on span "Choose local file" at bounding box center [702, 368] width 122 height 17
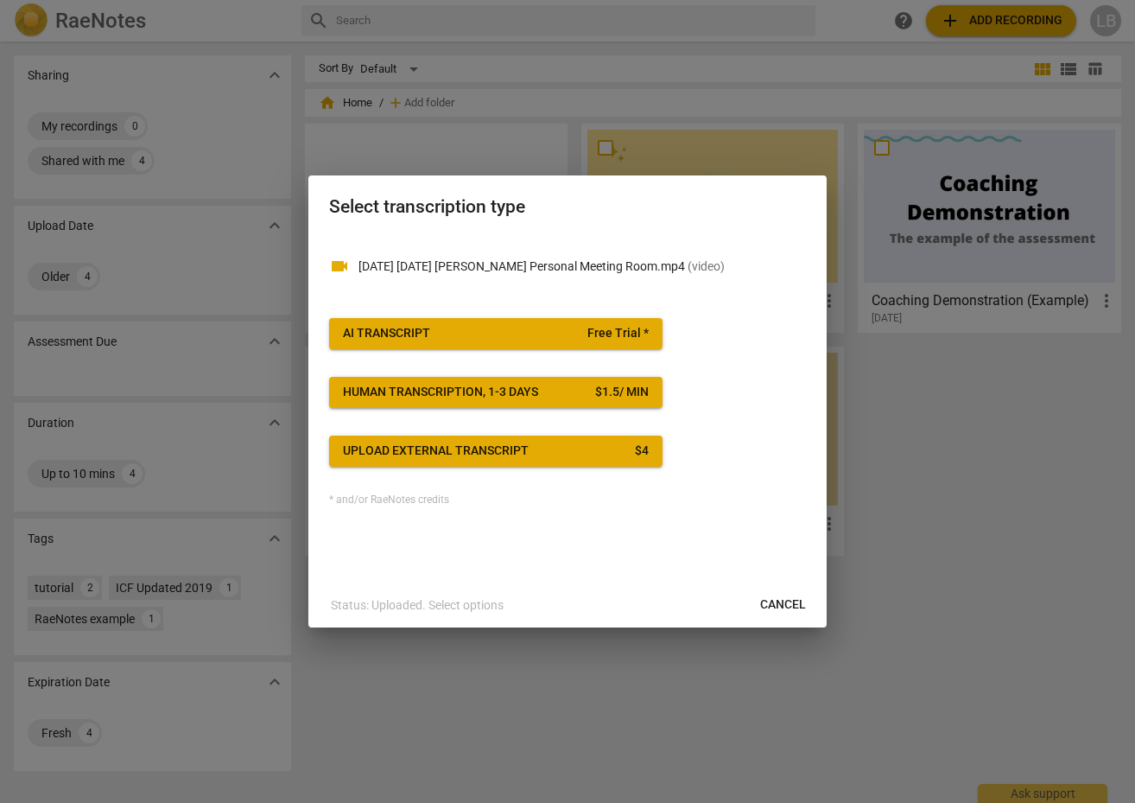
click at [943, 622] on div at bounding box center [567, 401] width 1135 height 803
click at [553, 447] on span "Upload external transcript $ 4" at bounding box center [496, 450] width 306 height 17
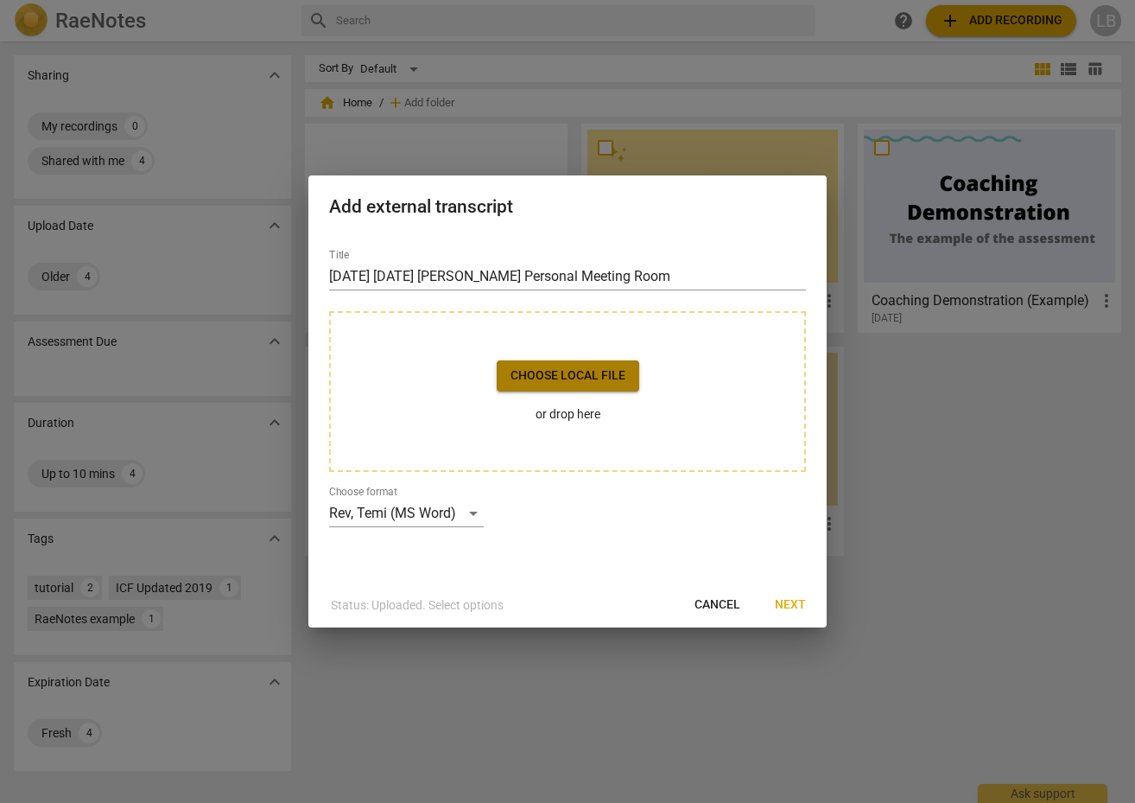
click at [555, 370] on span "Choose local file" at bounding box center [568, 375] width 115 height 17
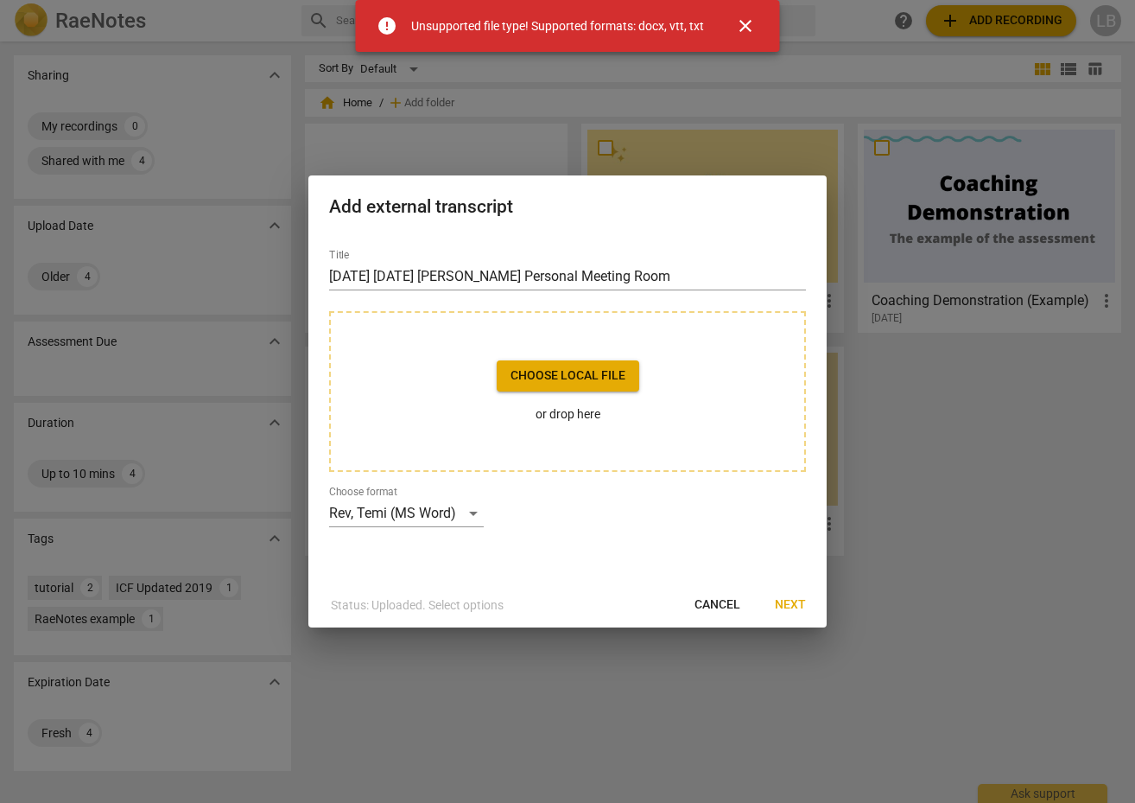
click at [944, 622] on div at bounding box center [567, 401] width 1135 height 803
click at [559, 416] on p "or drop here" at bounding box center [568, 414] width 143 height 18
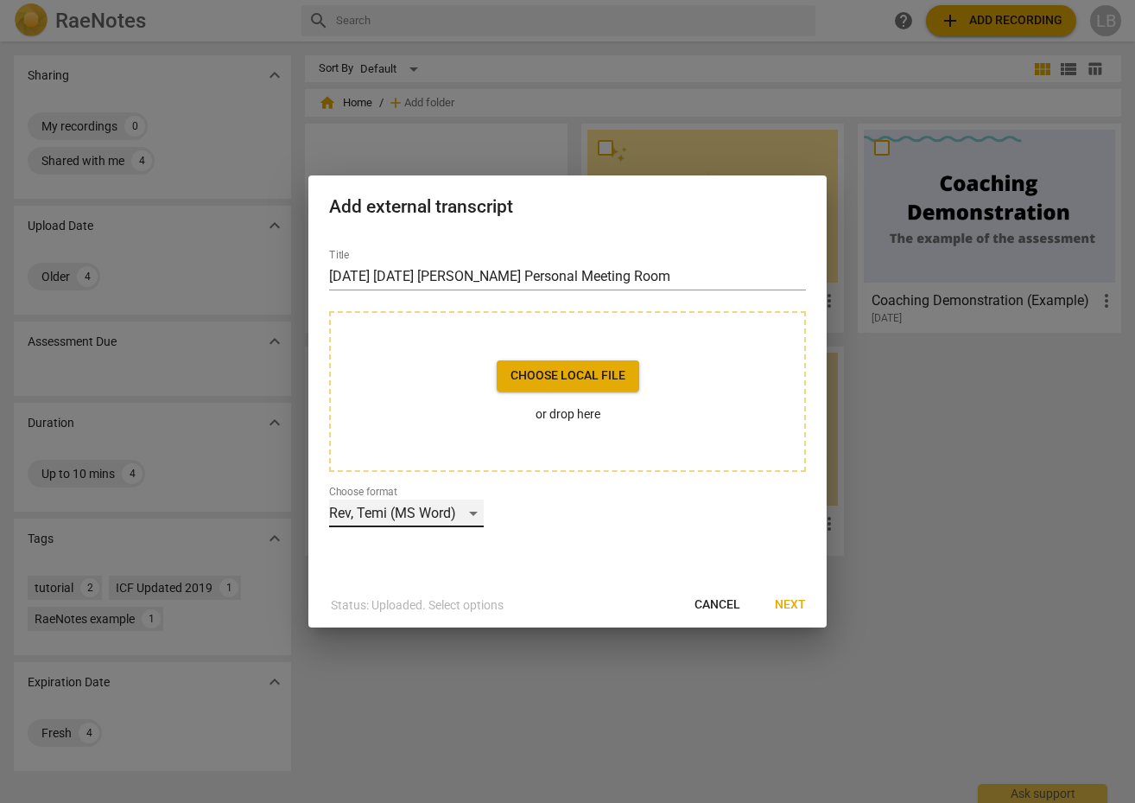
click at [435, 521] on div "Rev, Temi (MS Word)" at bounding box center [406, 513] width 155 height 28
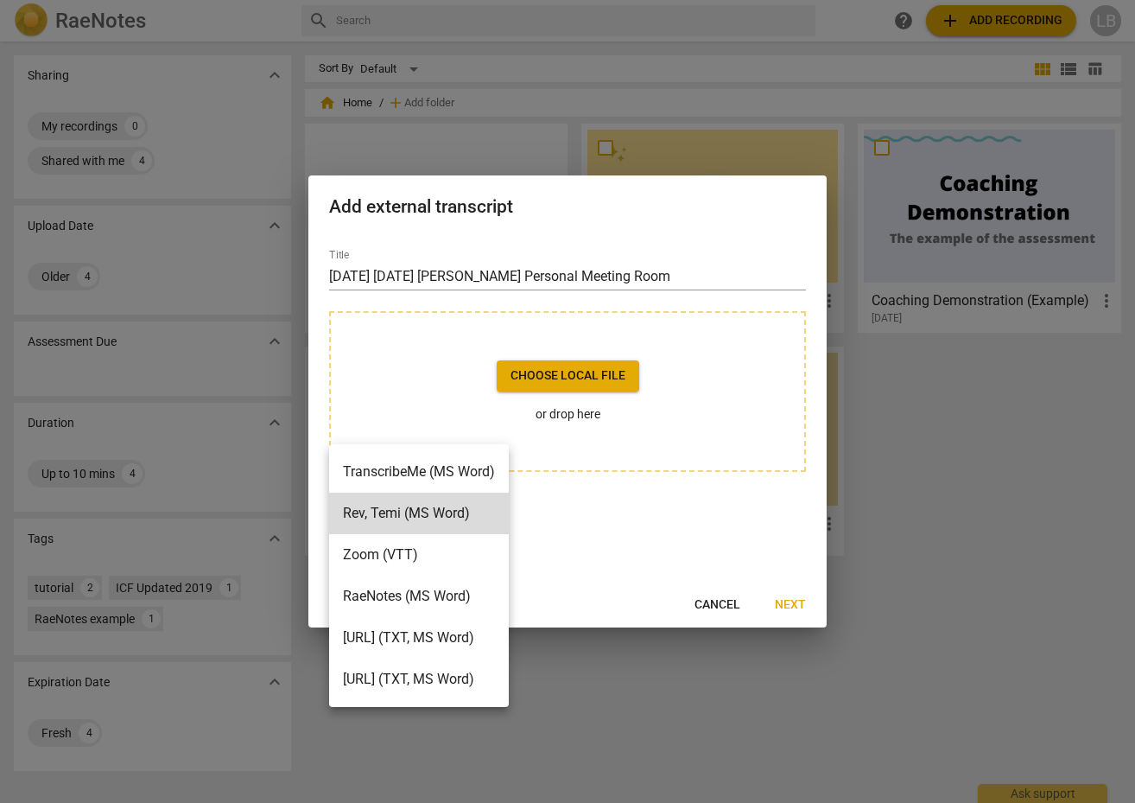
click at [390, 545] on li "Zoom (VTT)" at bounding box center [419, 554] width 180 height 41
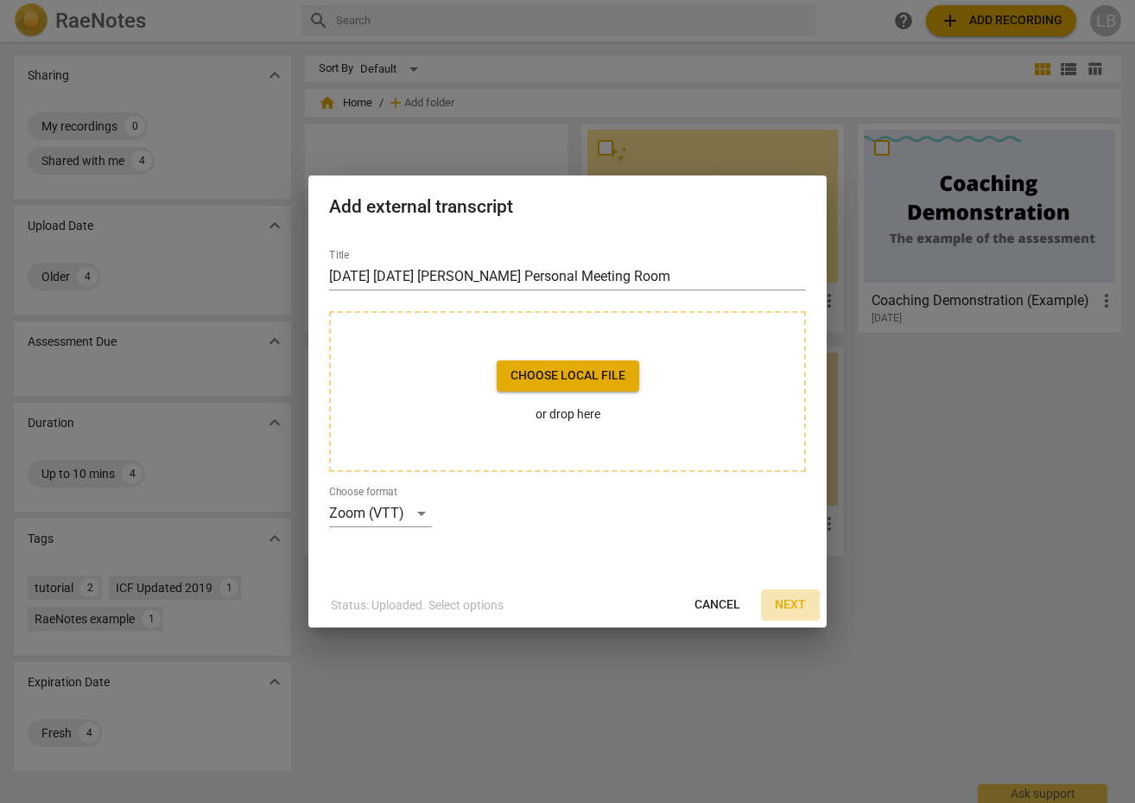
click at [802, 606] on span "Next" at bounding box center [790, 604] width 31 height 17
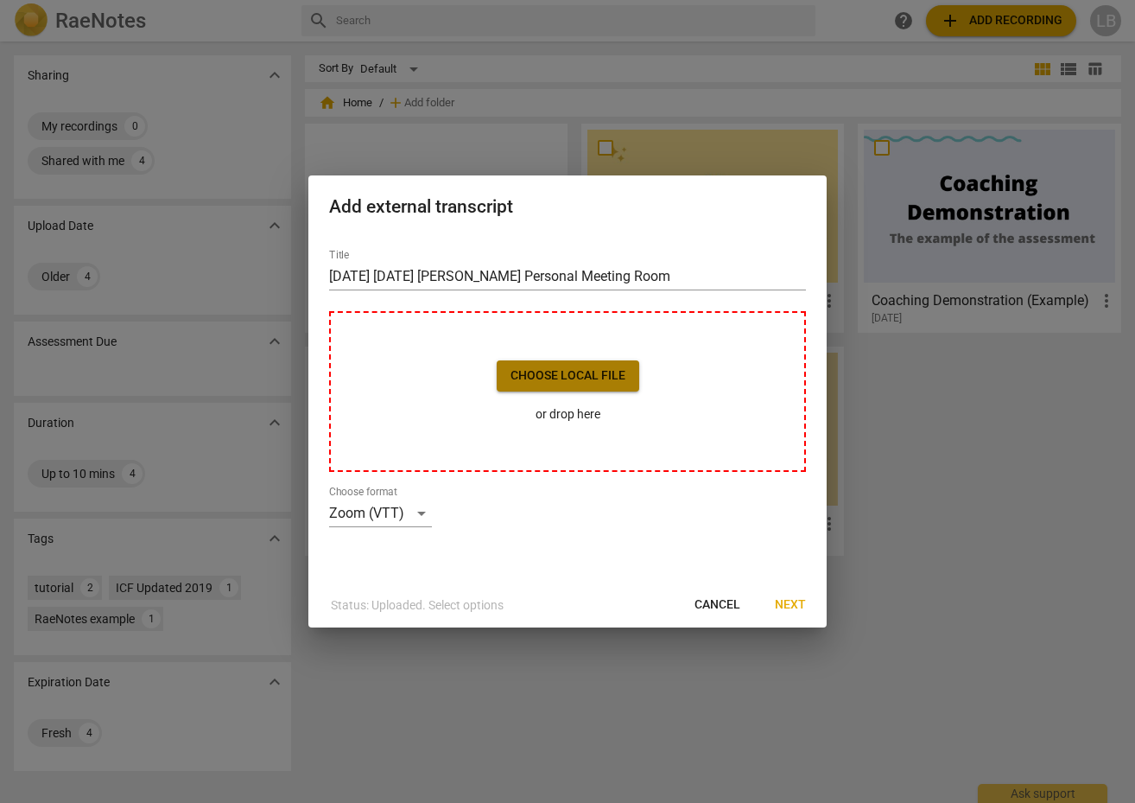
click at [606, 382] on span "Choose local file" at bounding box center [568, 375] width 115 height 17
click at [392, 515] on div "Zoom (VTT)" at bounding box center [380, 513] width 103 height 28
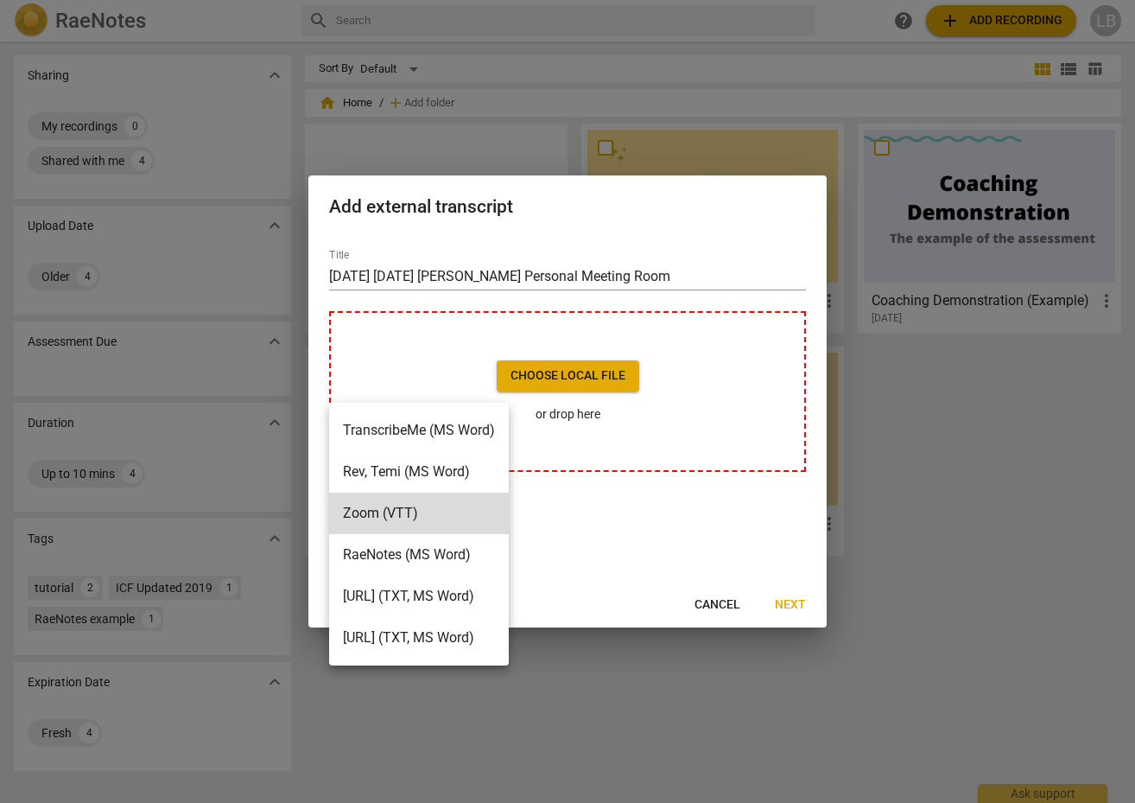
click at [392, 515] on li "Zoom (VTT)" at bounding box center [419, 512] width 180 height 41
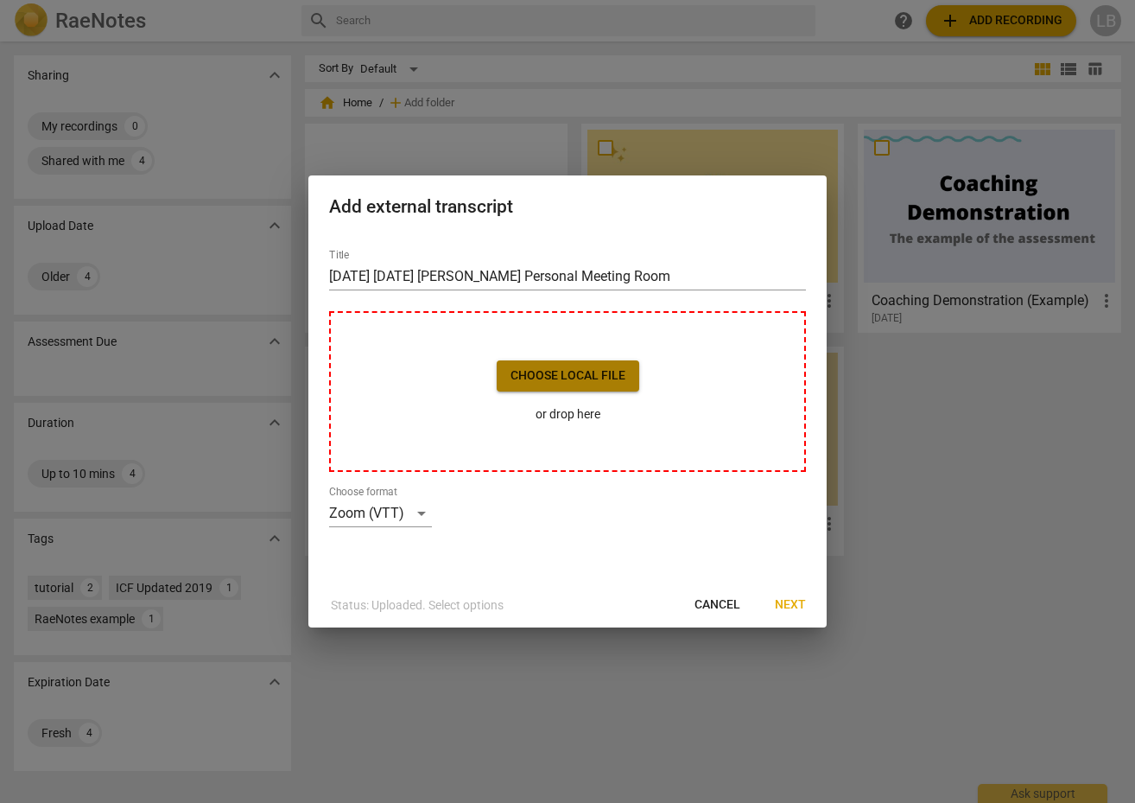
click at [603, 370] on span "Choose local file" at bounding box center [568, 375] width 115 height 17
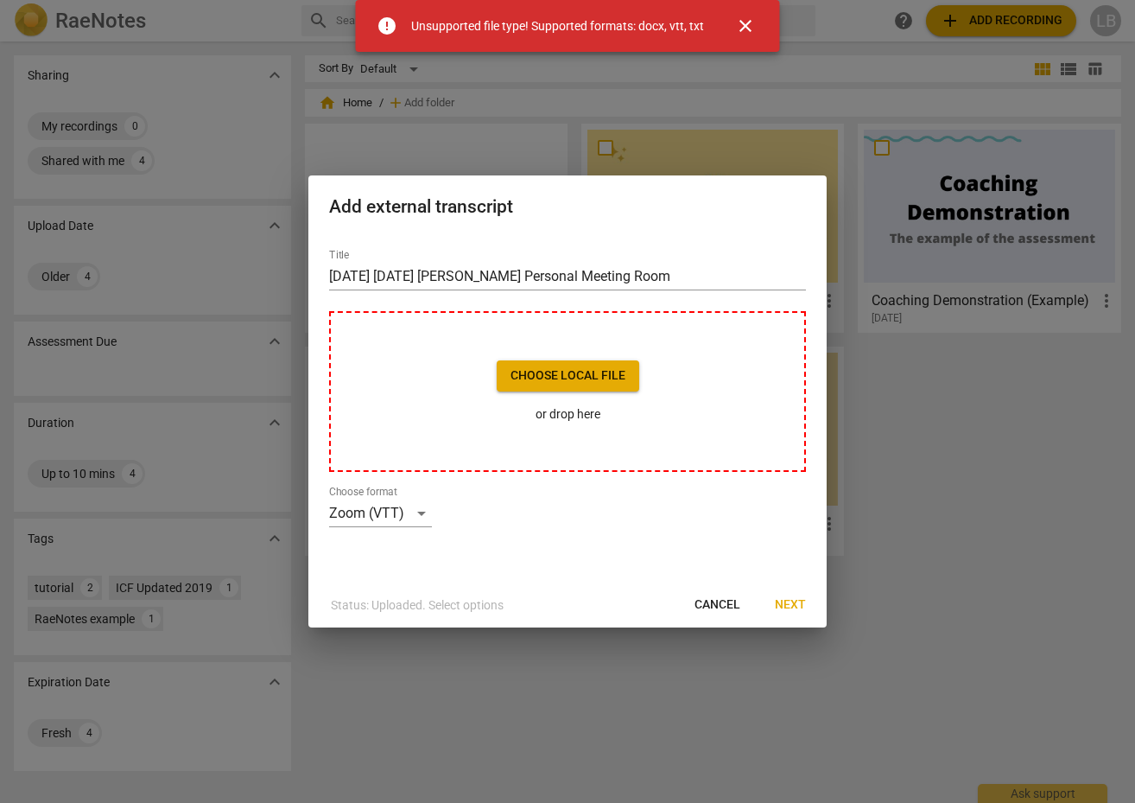
click at [751, 22] on span "close" at bounding box center [745, 26] width 21 height 21
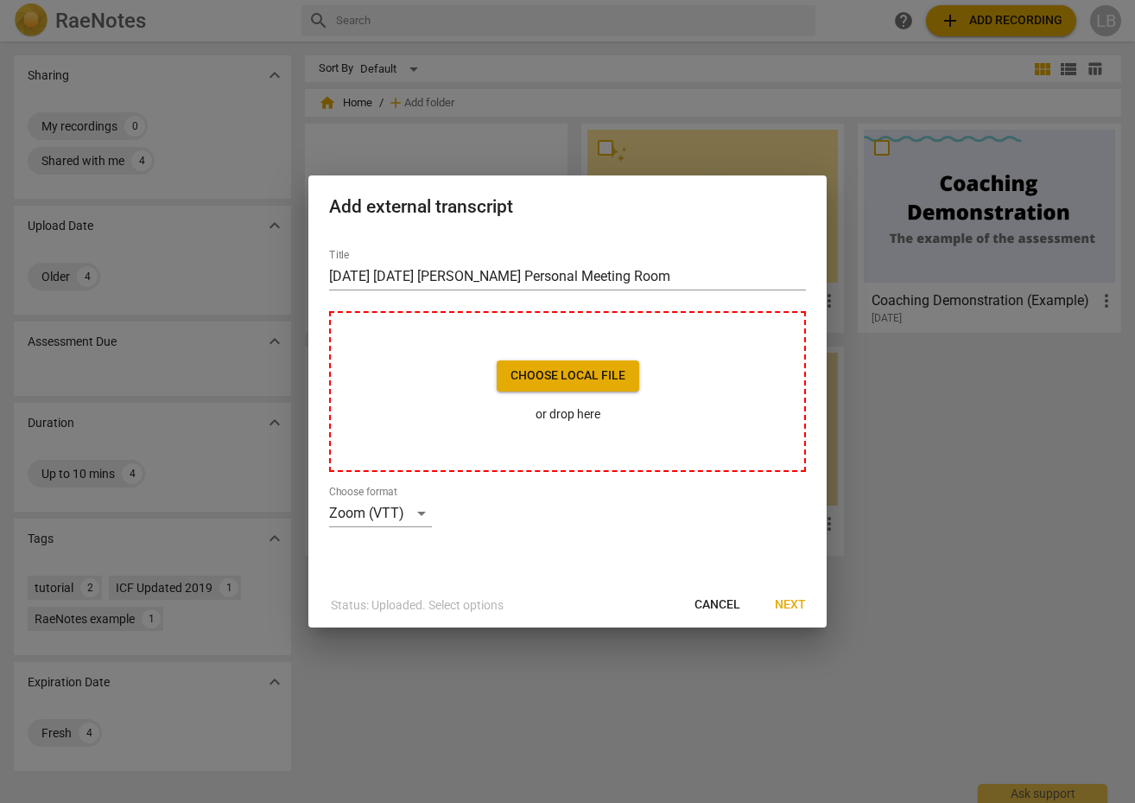
click at [296, 406] on div at bounding box center [567, 401] width 1135 height 803
click at [579, 377] on span "Choose local file" at bounding box center [568, 375] width 115 height 17
click at [947, 629] on div at bounding box center [567, 401] width 1135 height 803
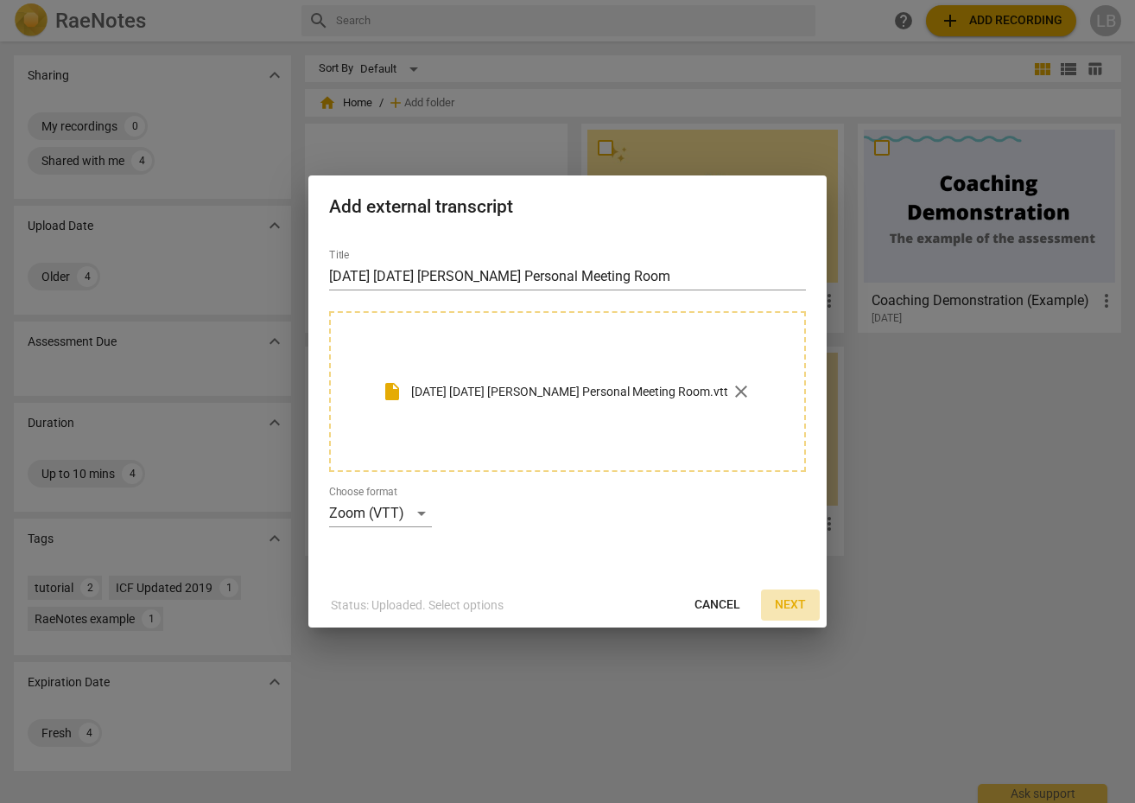
click at [784, 596] on span "Next" at bounding box center [790, 604] width 31 height 17
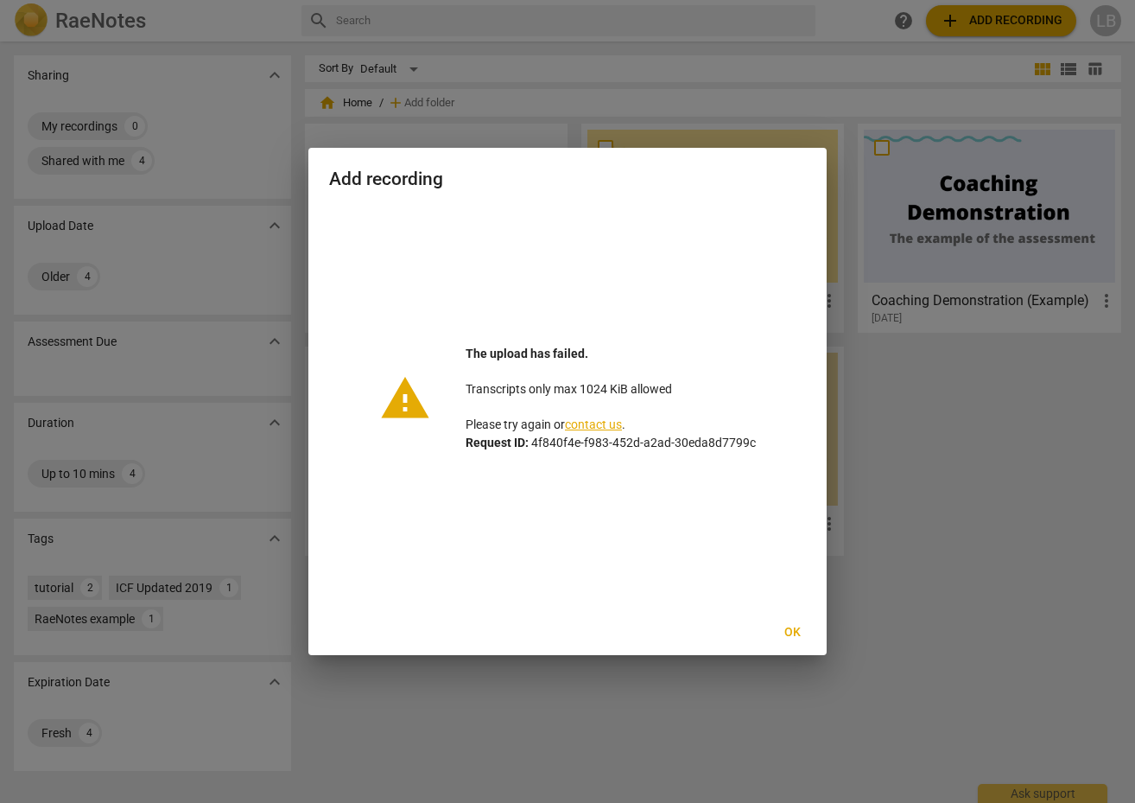
click at [943, 534] on div at bounding box center [567, 401] width 1135 height 803
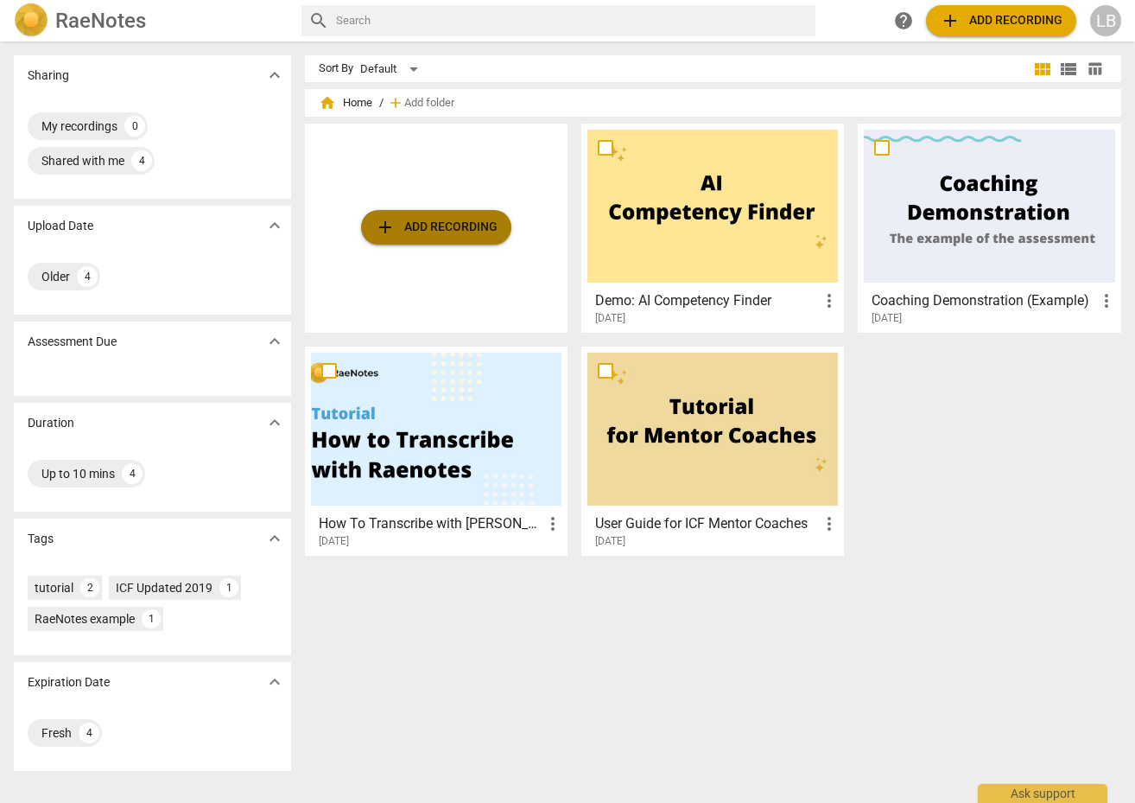
click at [424, 222] on span "add Add recording" at bounding box center [436, 227] width 123 height 21
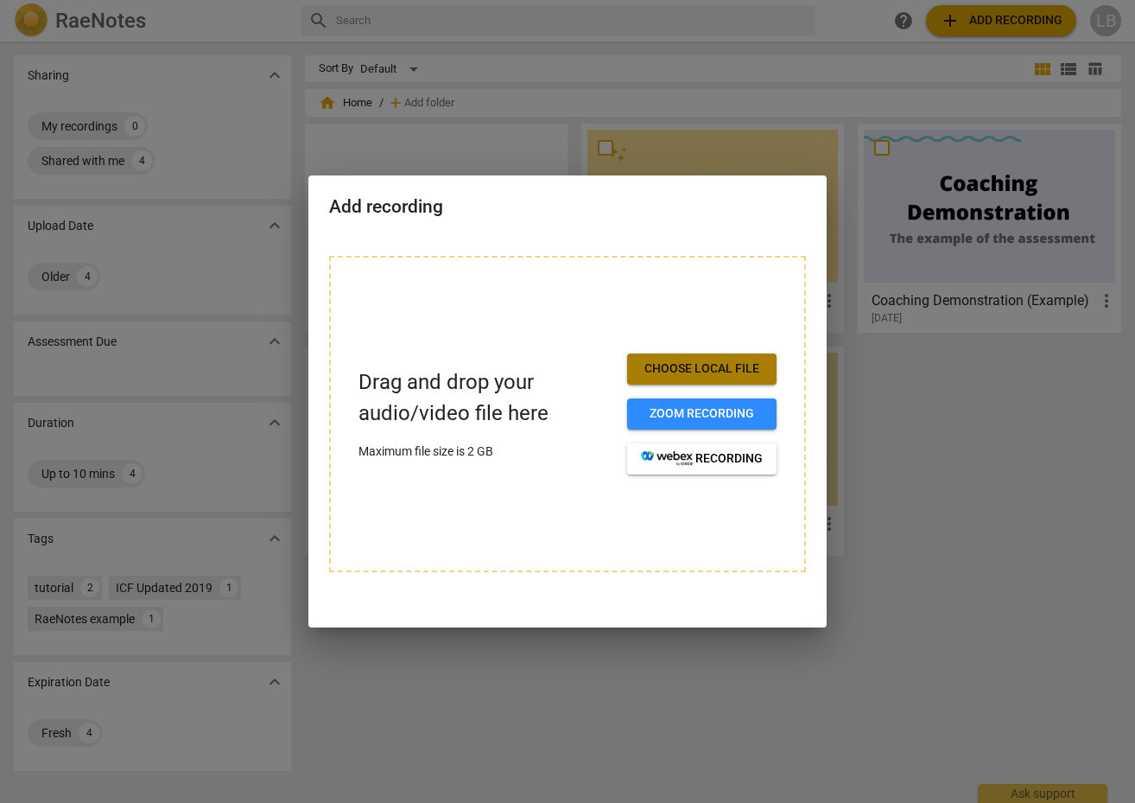
click at [697, 365] on span "Choose local file" at bounding box center [702, 368] width 122 height 17
click at [478, 738] on div at bounding box center [567, 401] width 1135 height 803
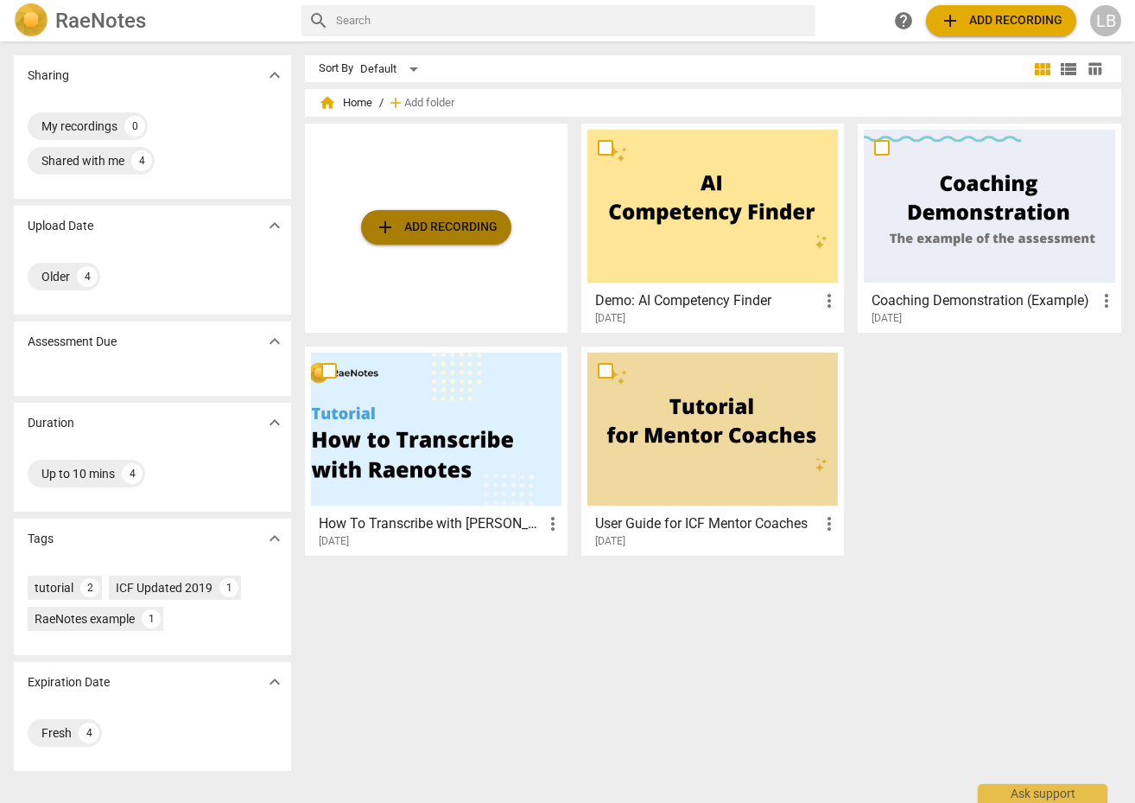
click at [408, 221] on span "add Add recording" at bounding box center [436, 227] width 123 height 21
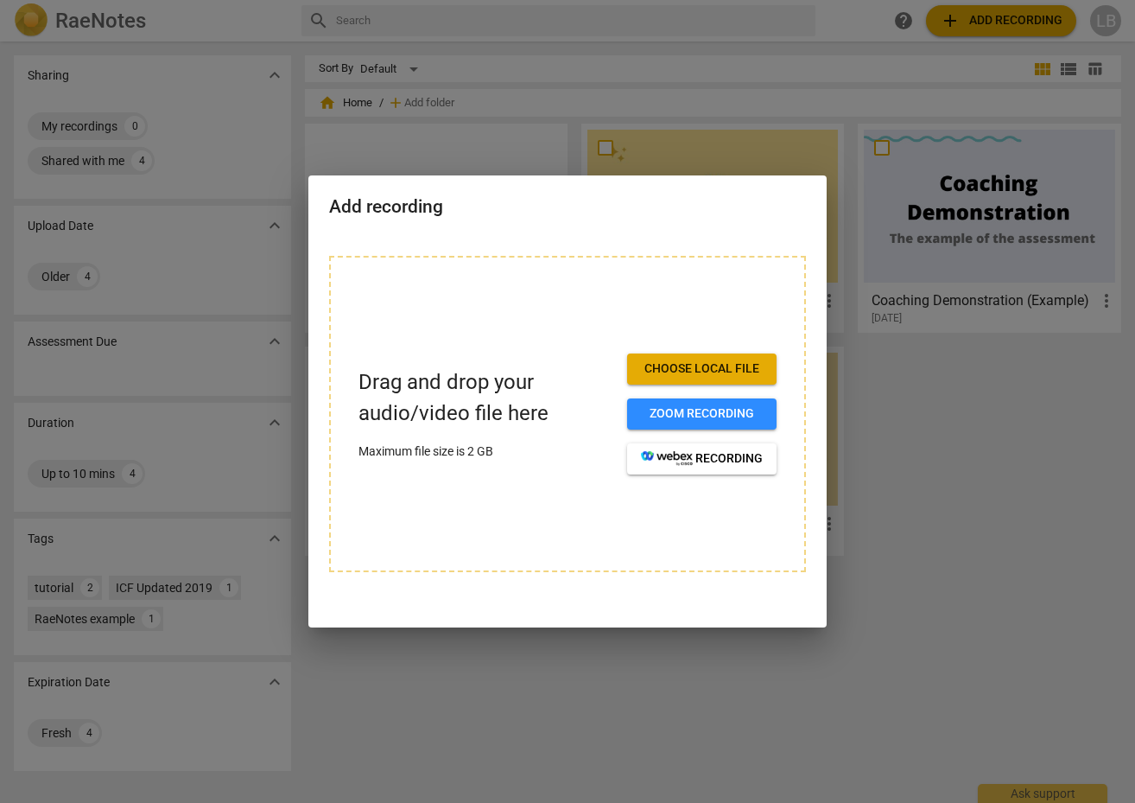
click at [689, 371] on span "Choose local file" at bounding box center [702, 368] width 122 height 17
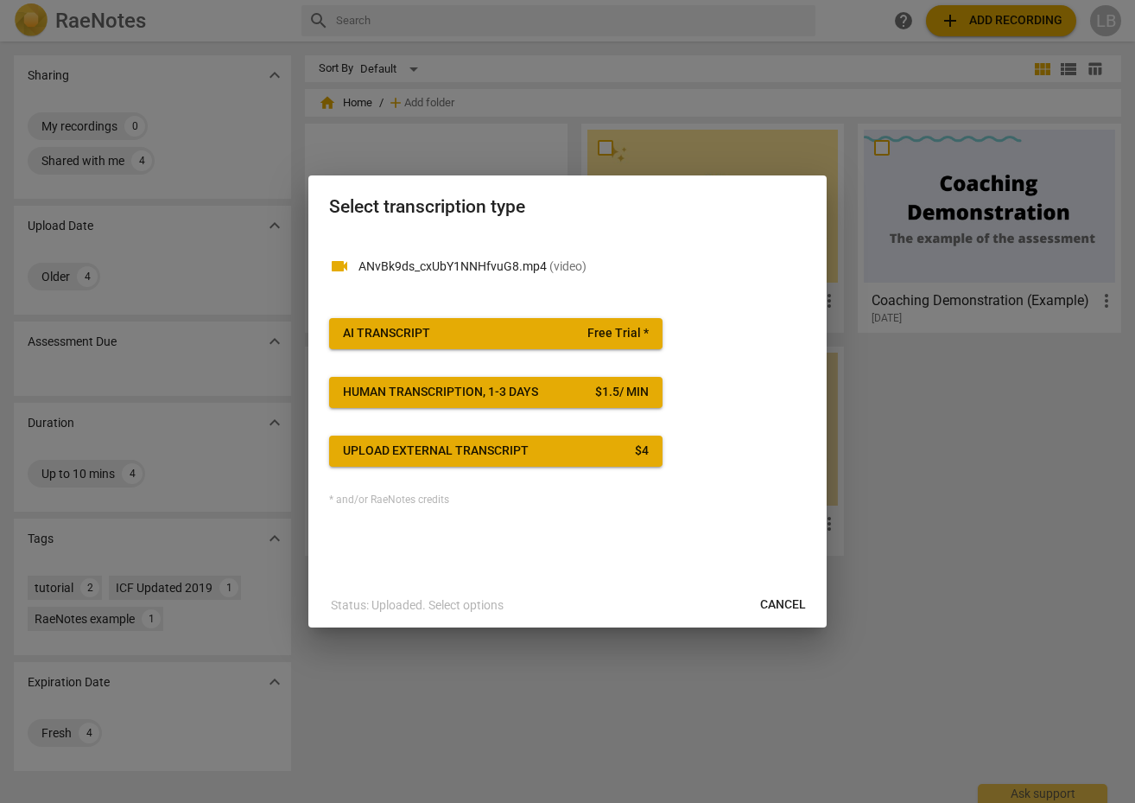
click at [451, 458] on div "Upload external transcript" at bounding box center [436, 450] width 186 height 17
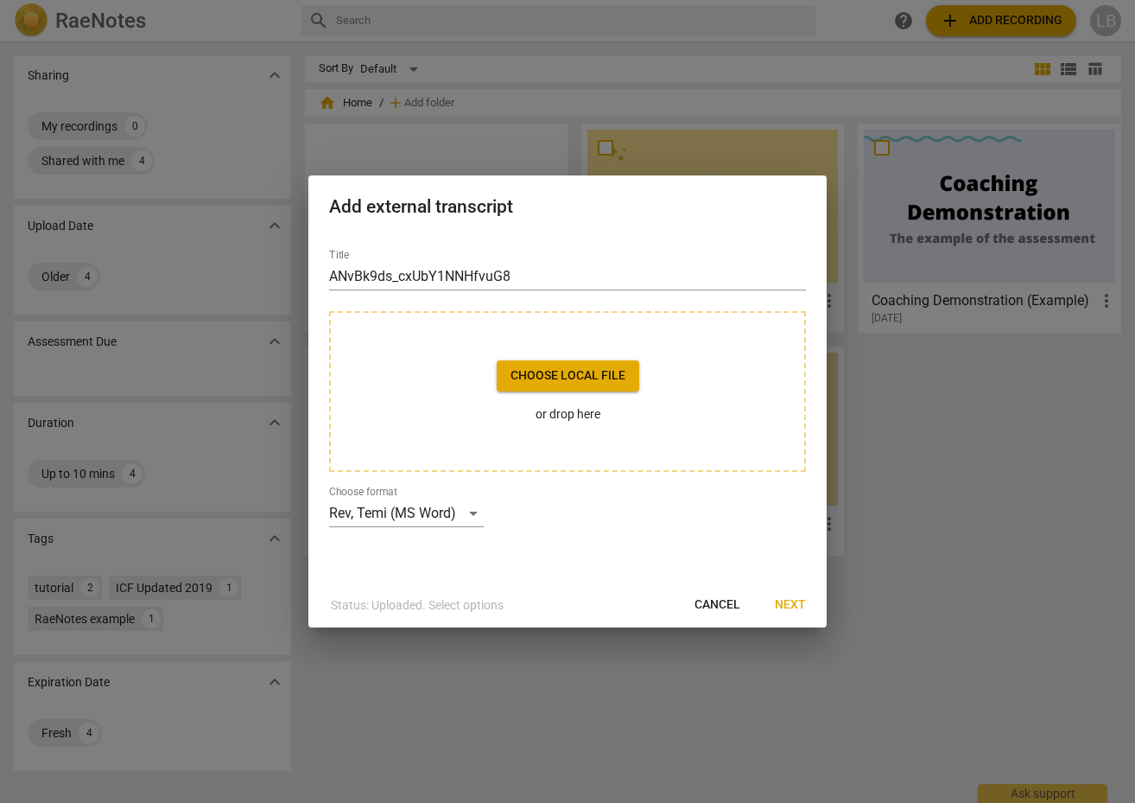
click at [789, 598] on span "Next" at bounding box center [790, 604] width 31 height 17
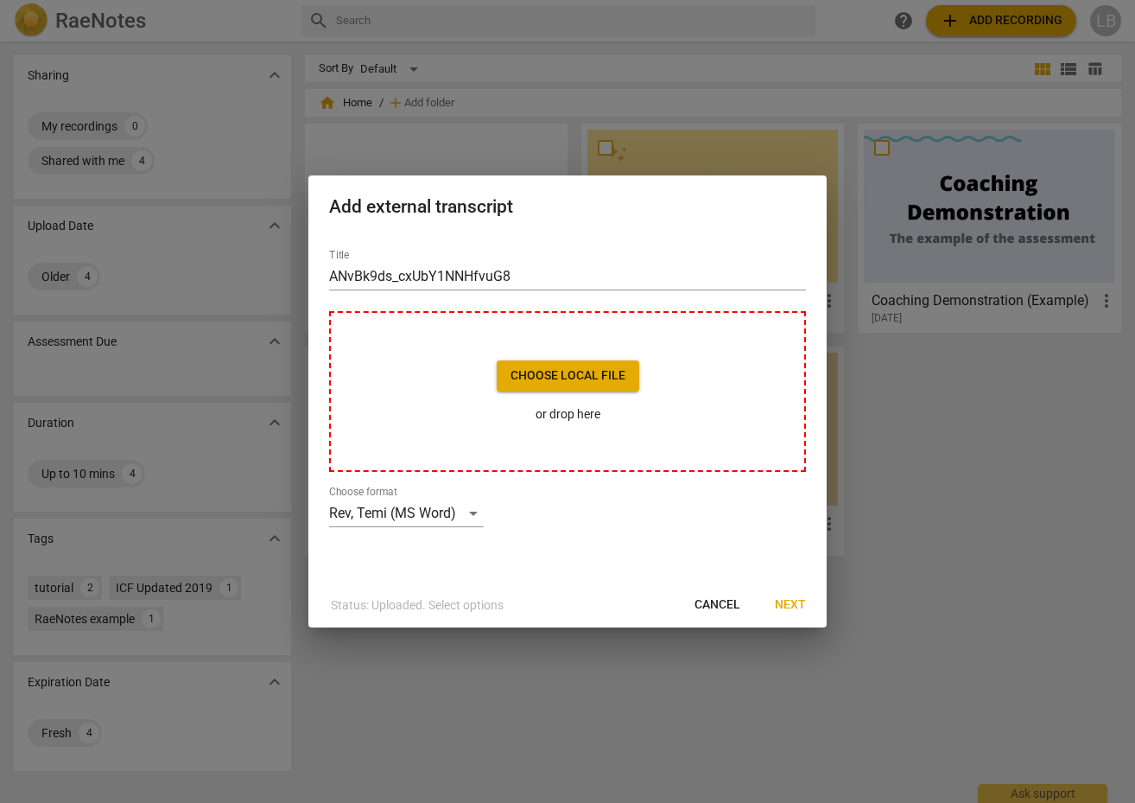
click at [545, 369] on span "Choose local file" at bounding box center [568, 375] width 115 height 17
click at [477, 517] on div "Rev, Temi (MS Word)" at bounding box center [406, 513] width 155 height 28
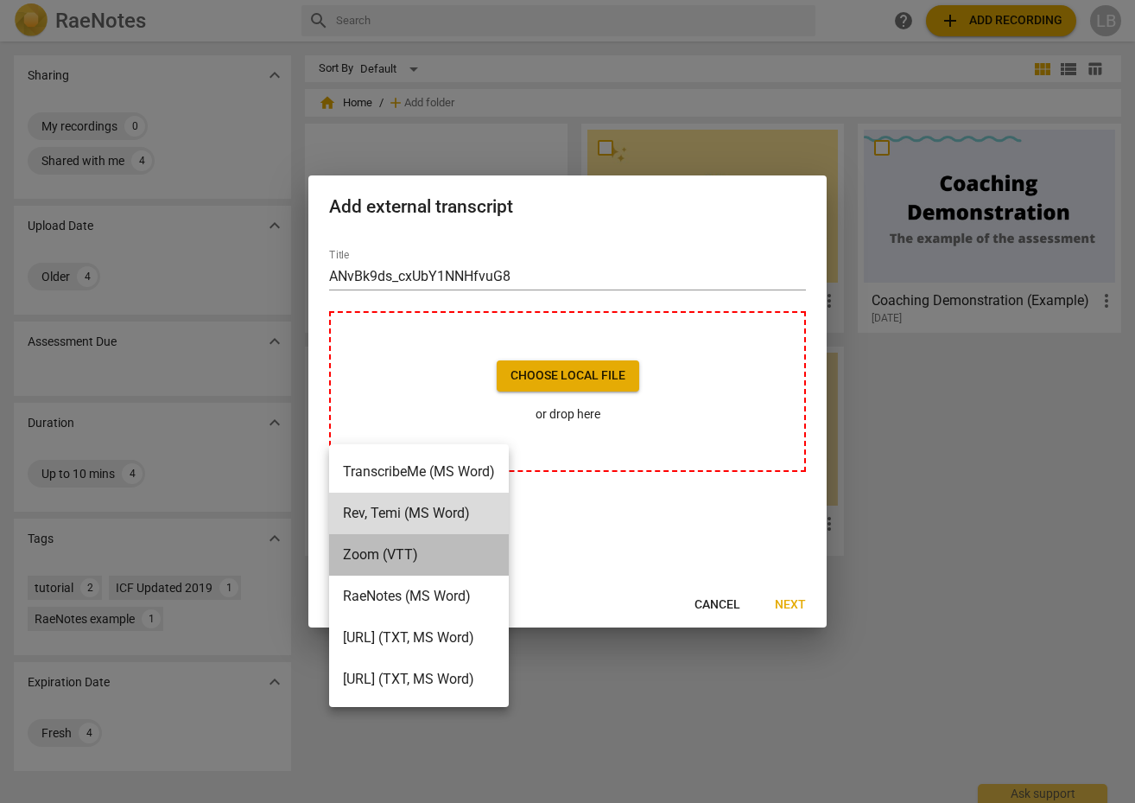
click at [401, 546] on li "Zoom (VTT)" at bounding box center [419, 554] width 180 height 41
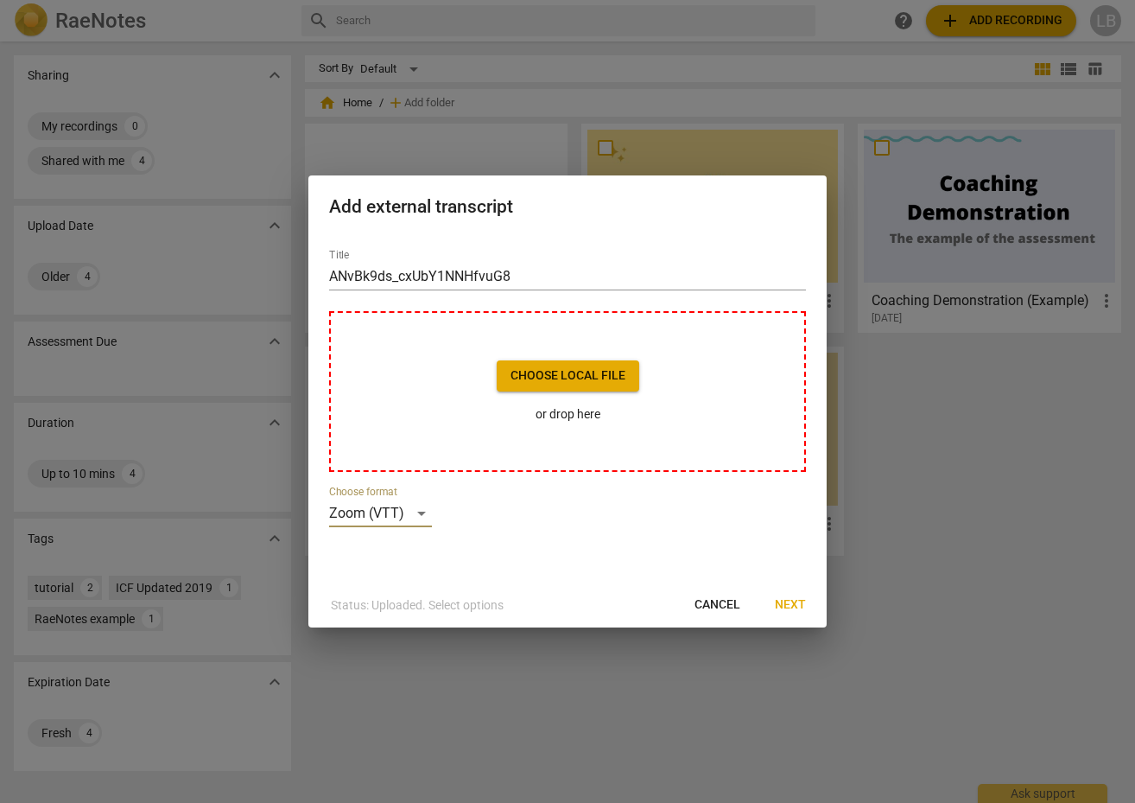
click at [505, 122] on div at bounding box center [567, 401] width 1135 height 803
click at [578, 360] on button "Choose local file" at bounding box center [568, 375] width 143 height 31
